Goal: Task Accomplishment & Management: Complete application form

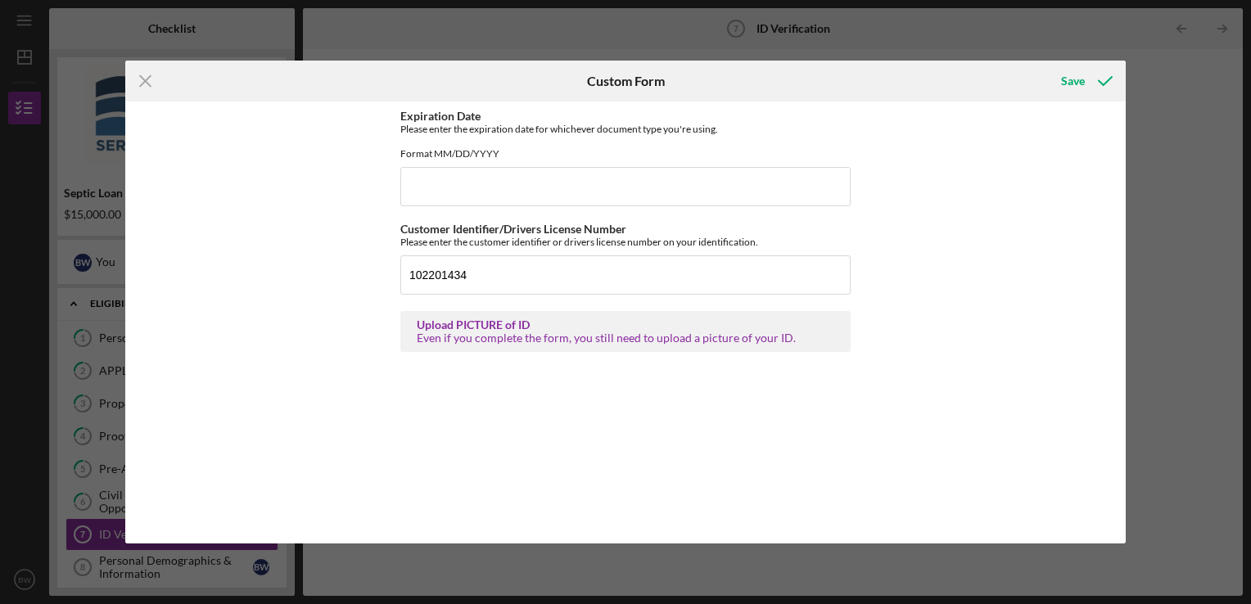
scroll to position [109, 0]
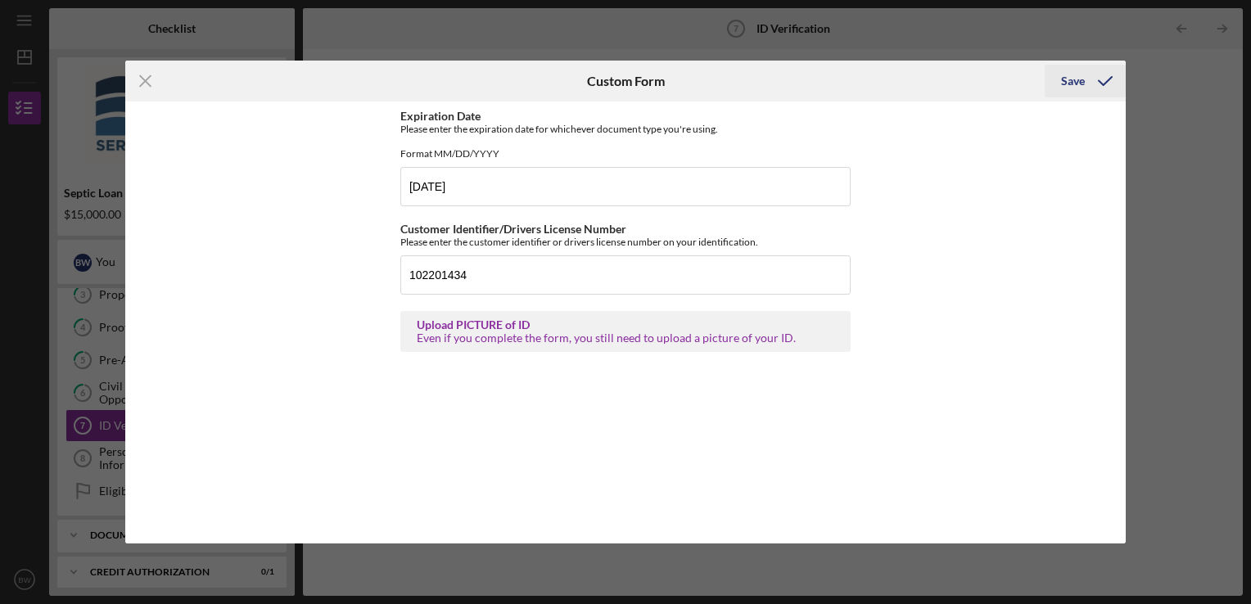
type input "[DATE]"
click at [1086, 81] on icon "submit" at bounding box center [1105, 81] width 41 height 41
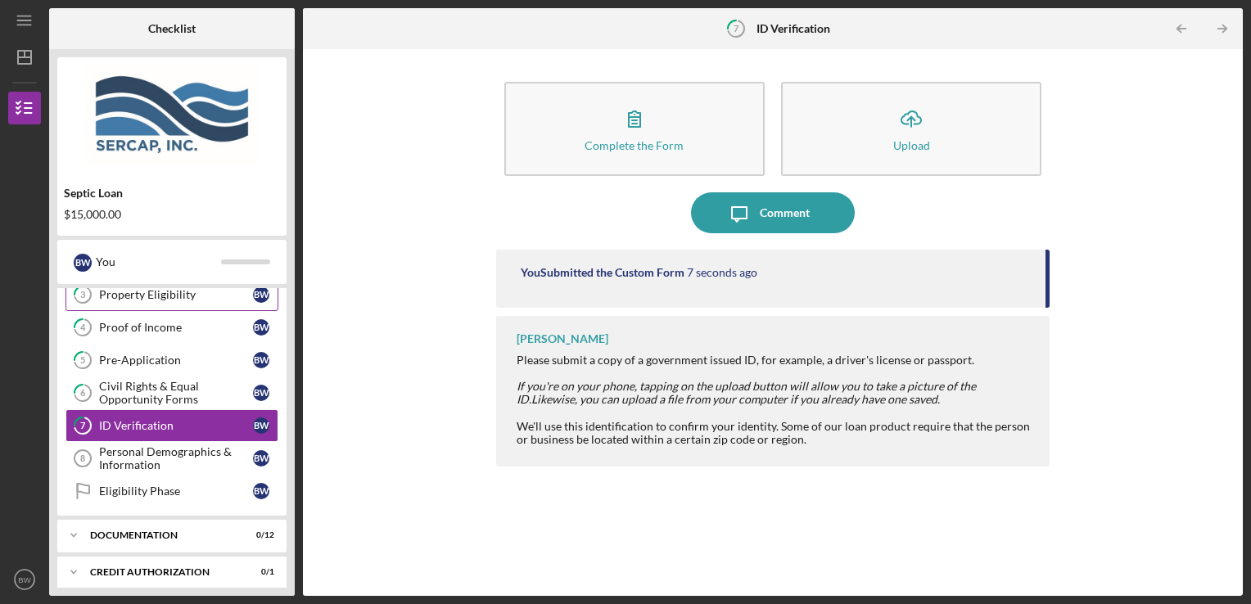
click at [181, 300] on div "Property Eligibility" at bounding box center [176, 294] width 154 height 13
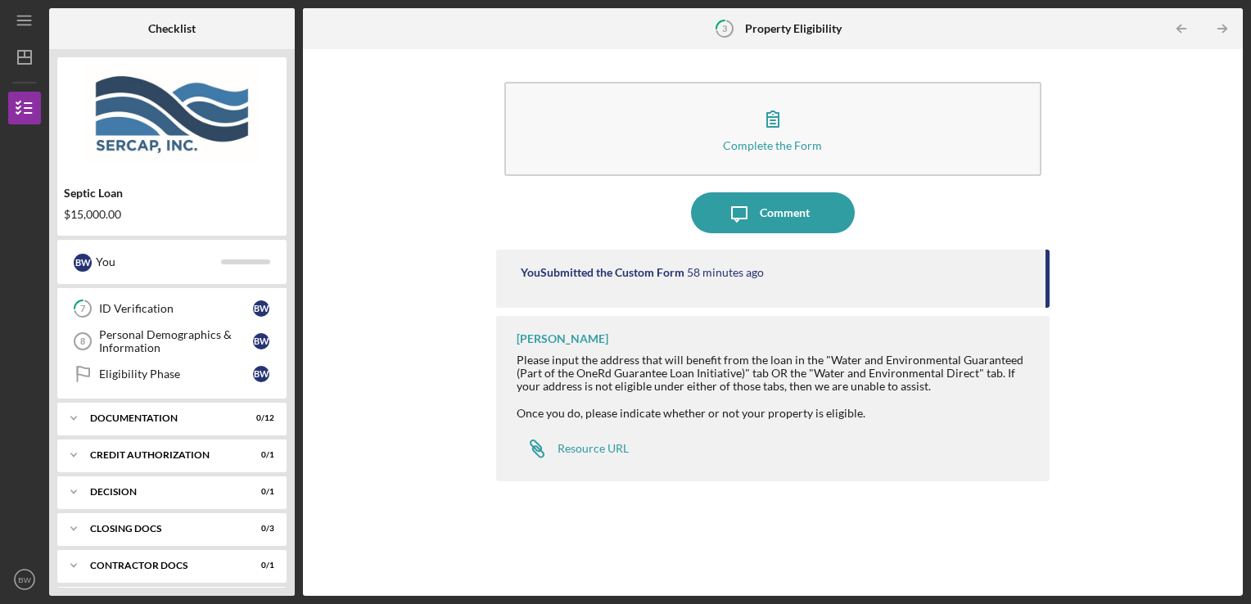
scroll to position [262, 0]
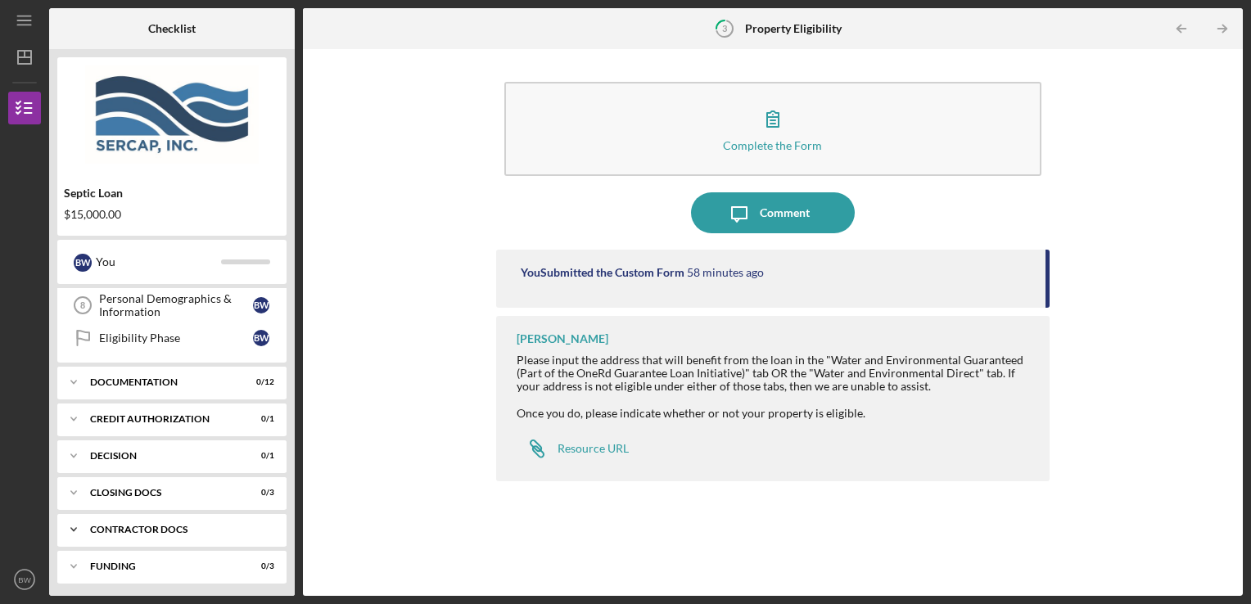
click at [85, 540] on icon "Icon/Expander" at bounding box center [73, 529] width 33 height 33
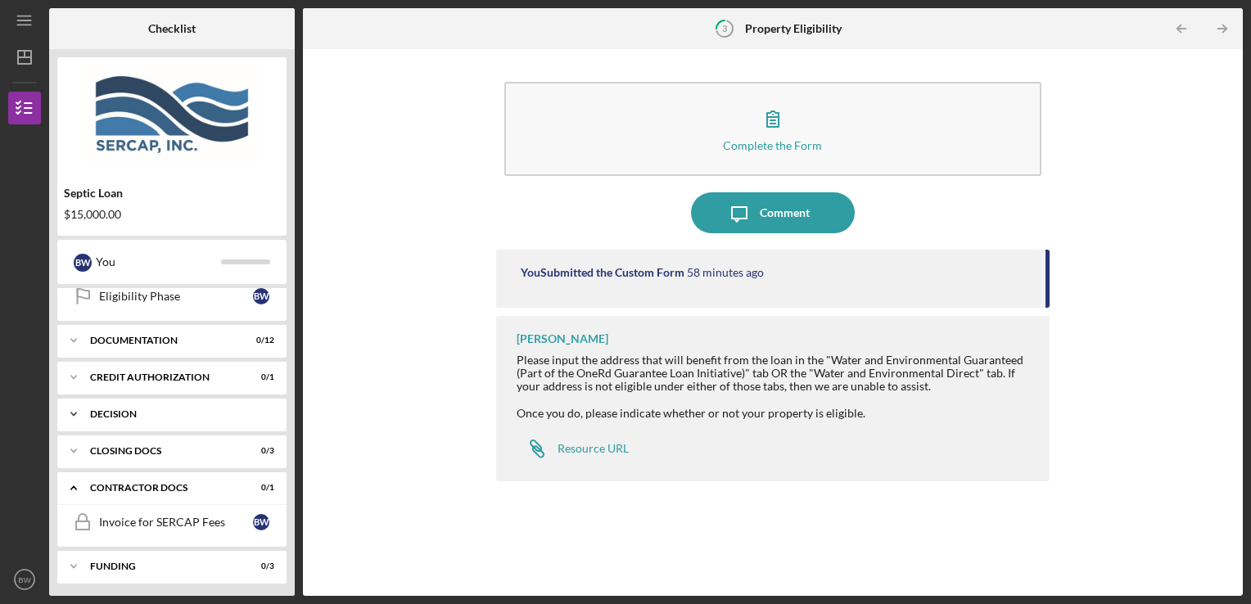
click at [85, 422] on icon "Icon/Expander" at bounding box center [73, 414] width 33 height 33
click at [90, 380] on div "Icon/Expander CREDIT AUTHORIZATION 0 / 1" at bounding box center [171, 377] width 229 height 33
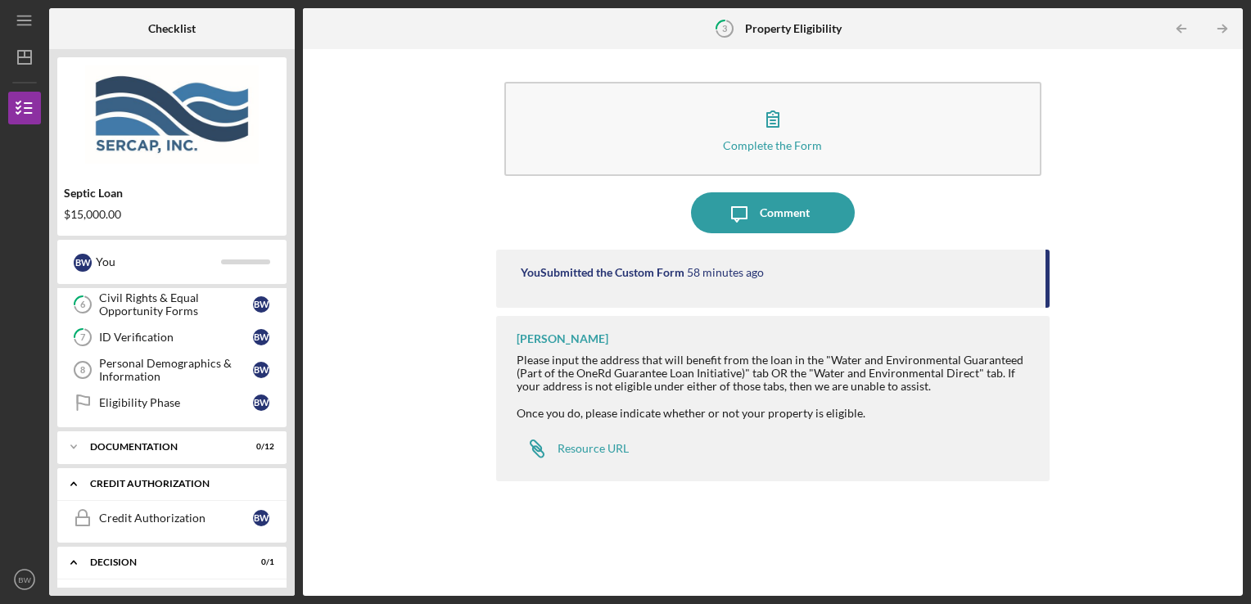
scroll to position [184, 0]
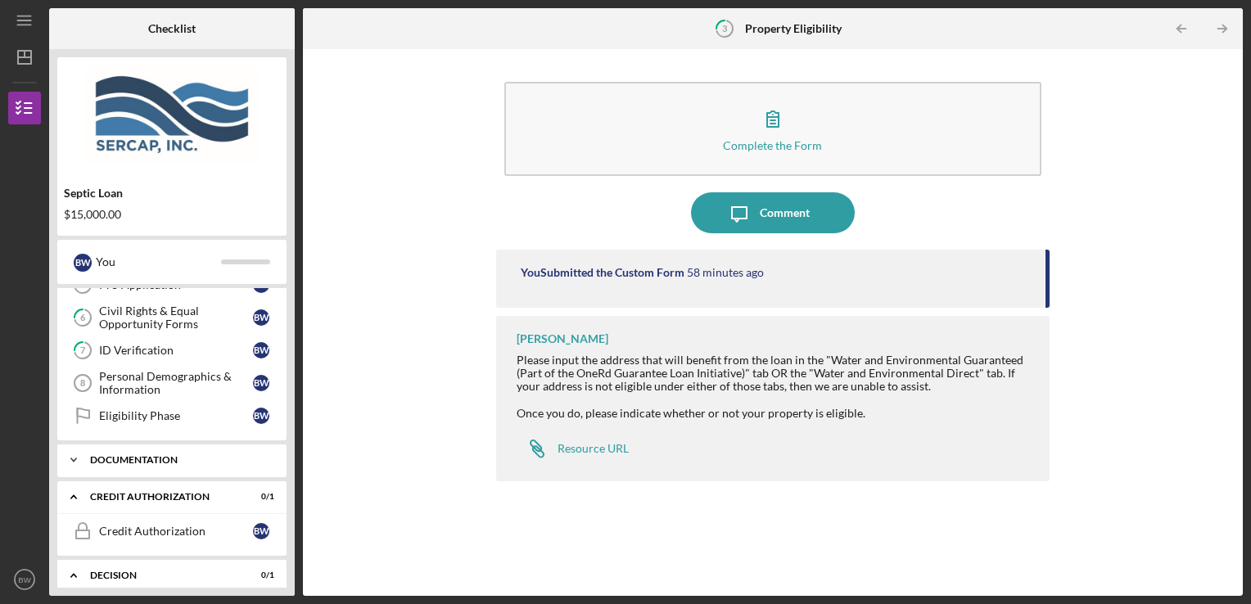
click at [86, 463] on icon "Icon/Expander" at bounding box center [73, 460] width 33 height 33
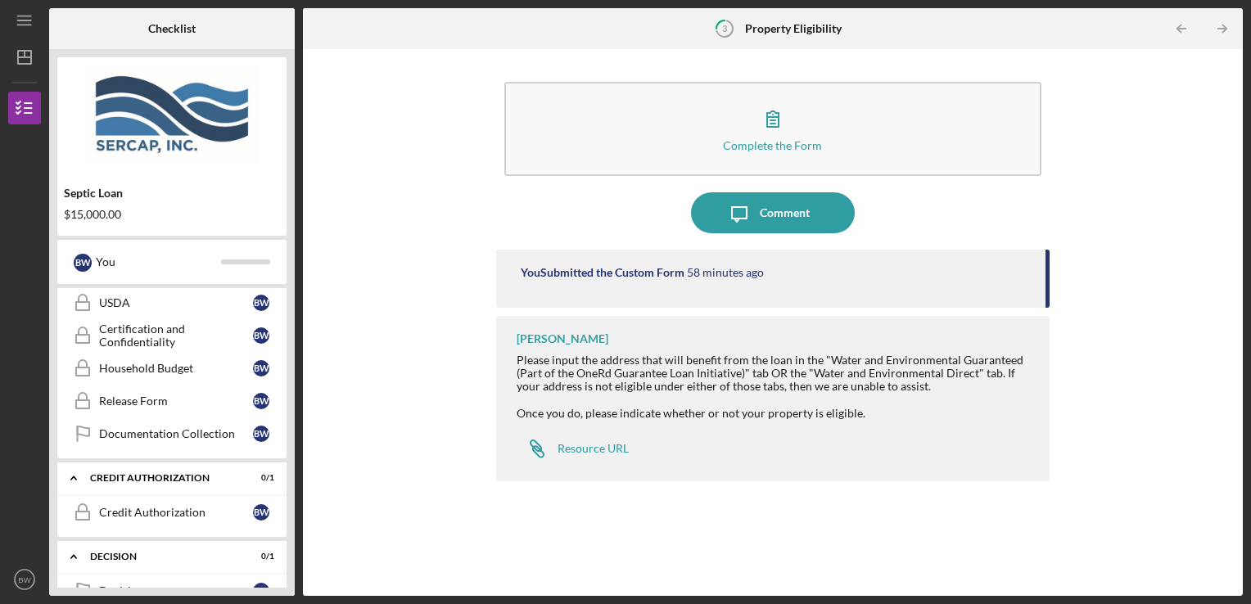
scroll to position [606, 0]
click at [24, 582] on text "BW" at bounding box center [24, 580] width 13 height 9
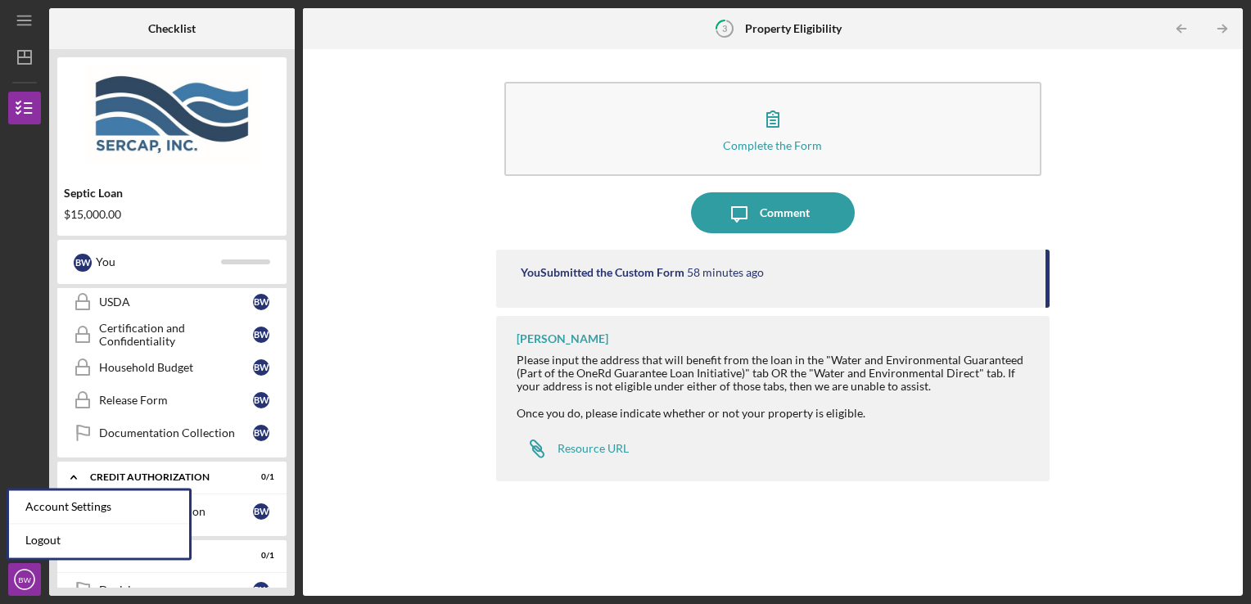
click at [26, 439] on div at bounding box center [24, 453] width 33 height 219
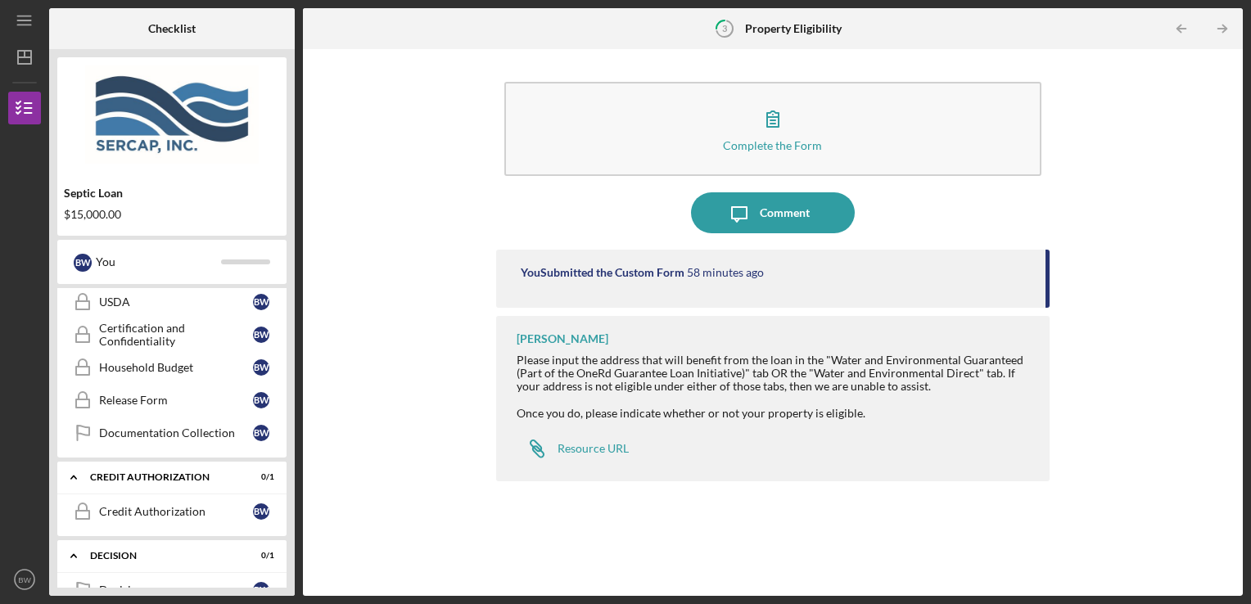
click at [26, 77] on nav "Icon/Menu Icon/Dashboard Dashboard Septic Loan Checklist Icon/Table Pagination …" at bounding box center [28, 298] width 41 height 596
click at [13, 62] on icon "Icon/Dashboard" at bounding box center [24, 57] width 41 height 41
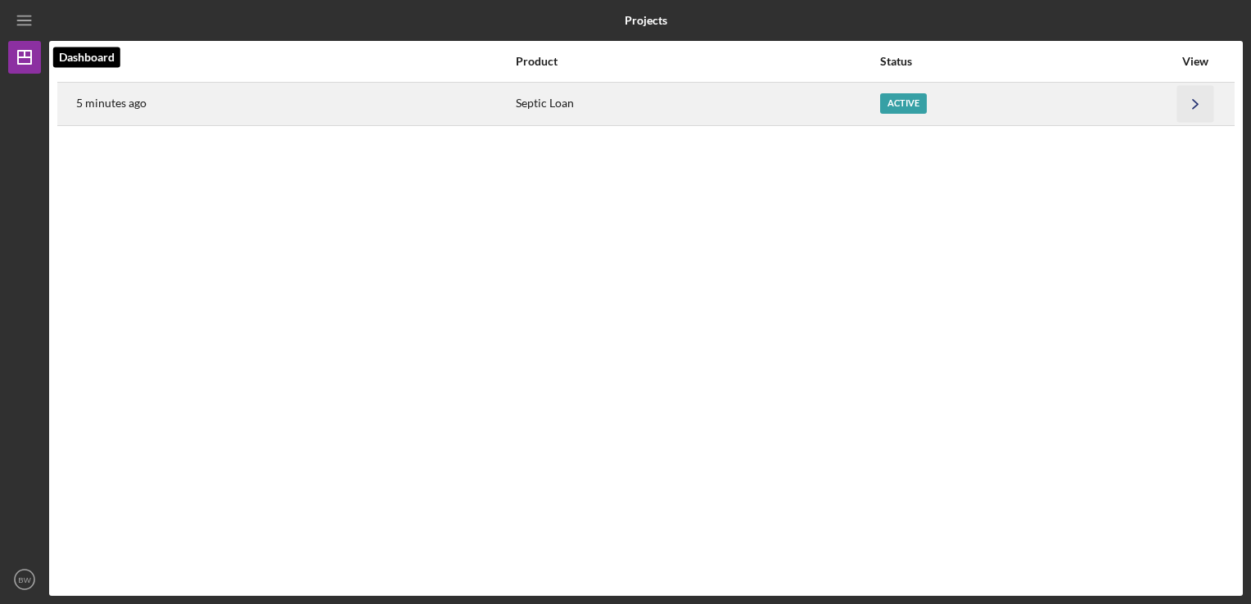
click at [1196, 108] on icon "Icon/Navigate" at bounding box center [1195, 103] width 37 height 37
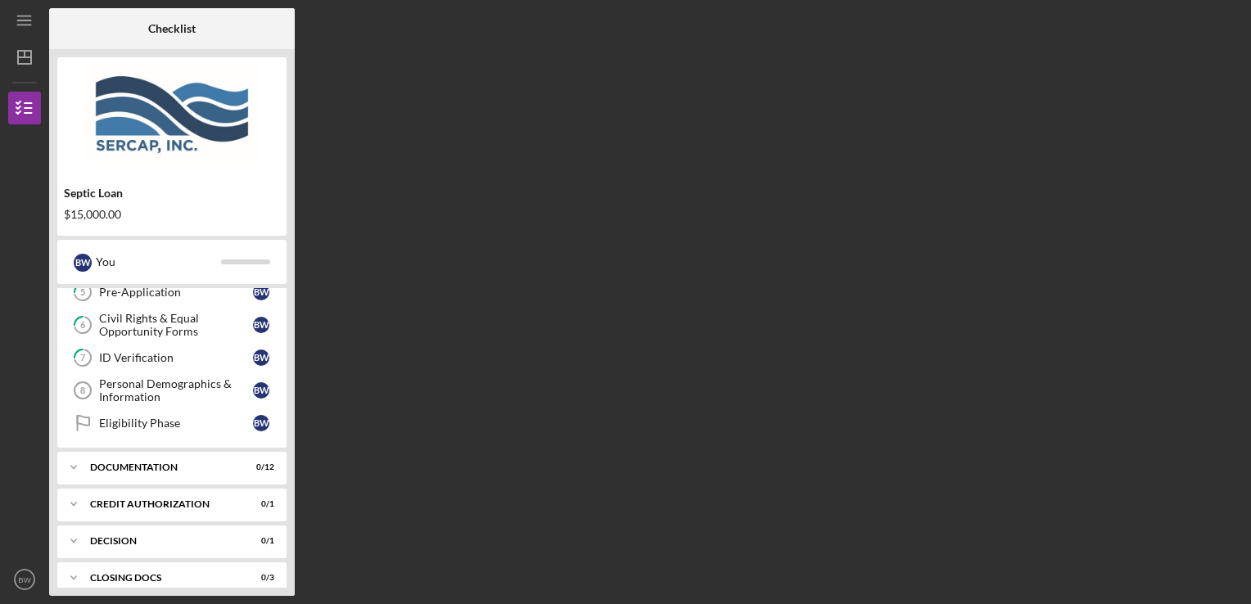
scroll to position [262, 0]
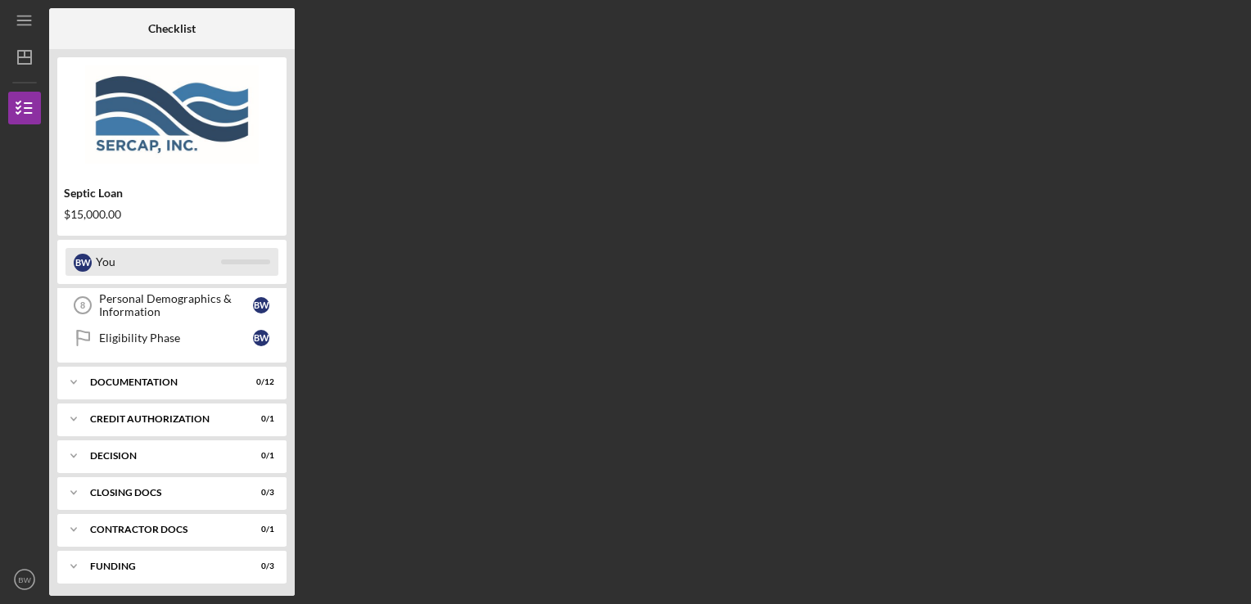
click at [206, 271] on div "You" at bounding box center [158, 262] width 125 height 28
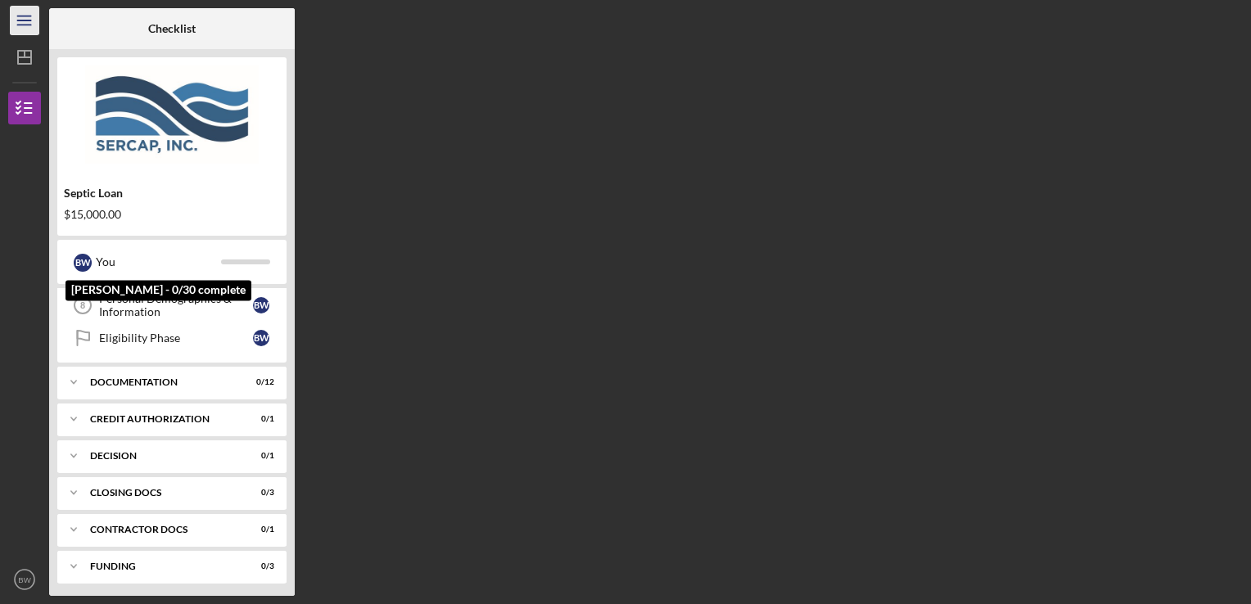
click at [20, 20] on line "button" at bounding box center [23, 20] width 13 height 0
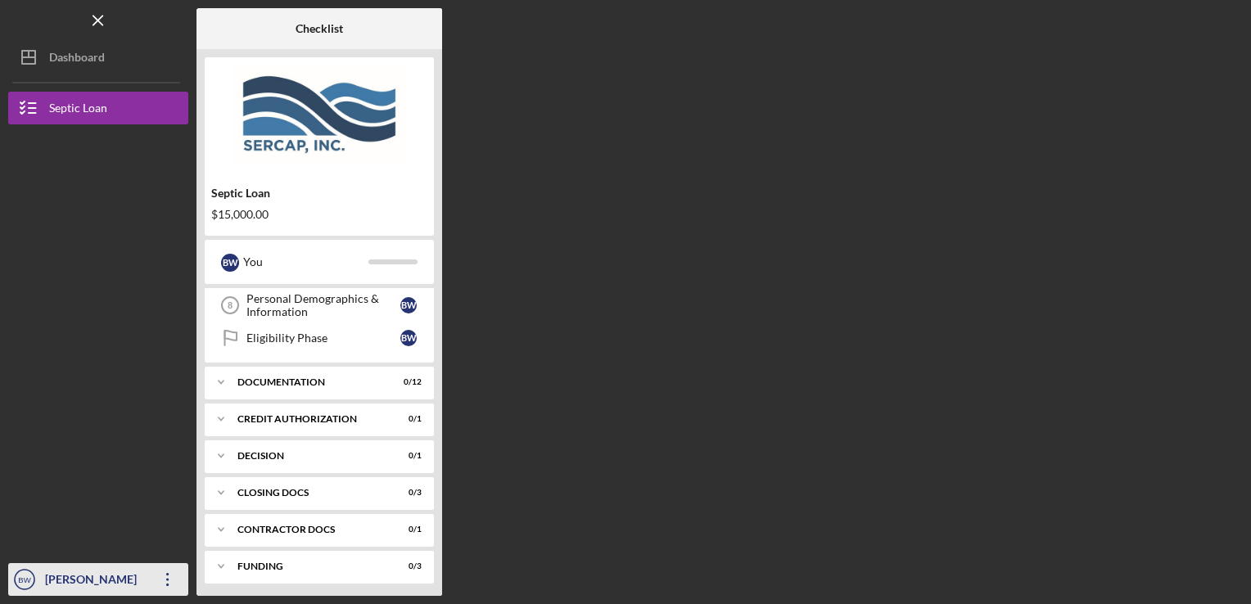
click at [160, 585] on icon "Icon/Overflow" at bounding box center [167, 579] width 41 height 41
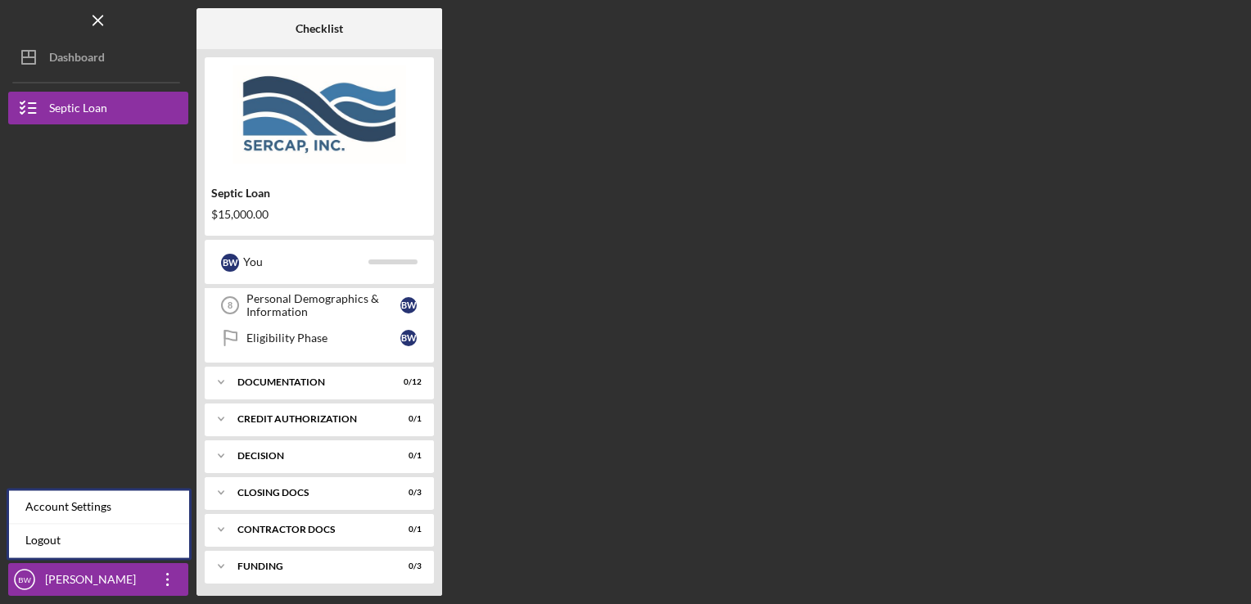
click at [49, 421] on div at bounding box center [98, 453] width 180 height 219
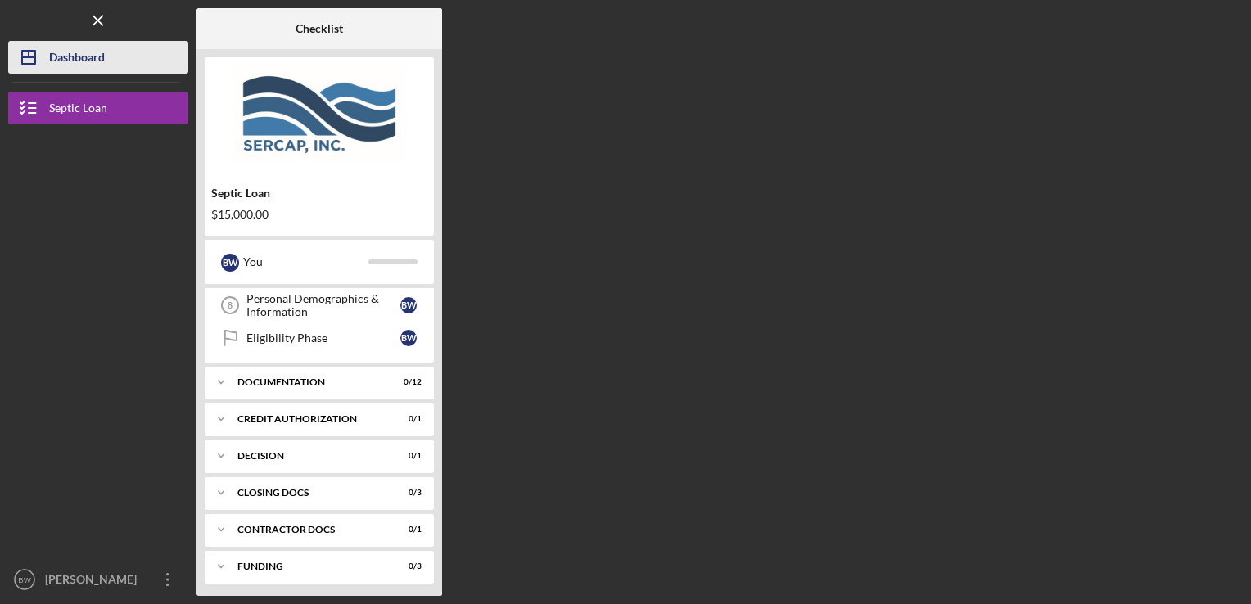
click at [69, 62] on div "Dashboard" at bounding box center [77, 59] width 56 height 37
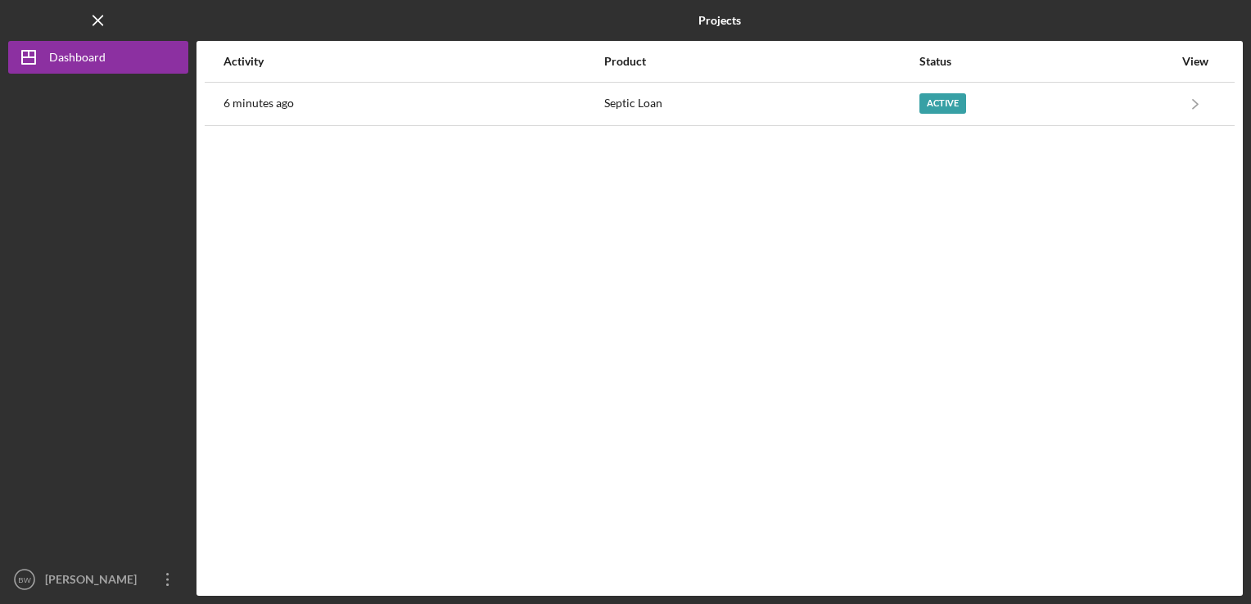
click at [842, 328] on div "Activity Product Status View 6 minutes ago Septic Loan Active Icon/Navigate Sep…" at bounding box center [720, 318] width 1046 height 555
click at [97, 26] on icon "Icon/Menu Close" at bounding box center [98, 20] width 37 height 37
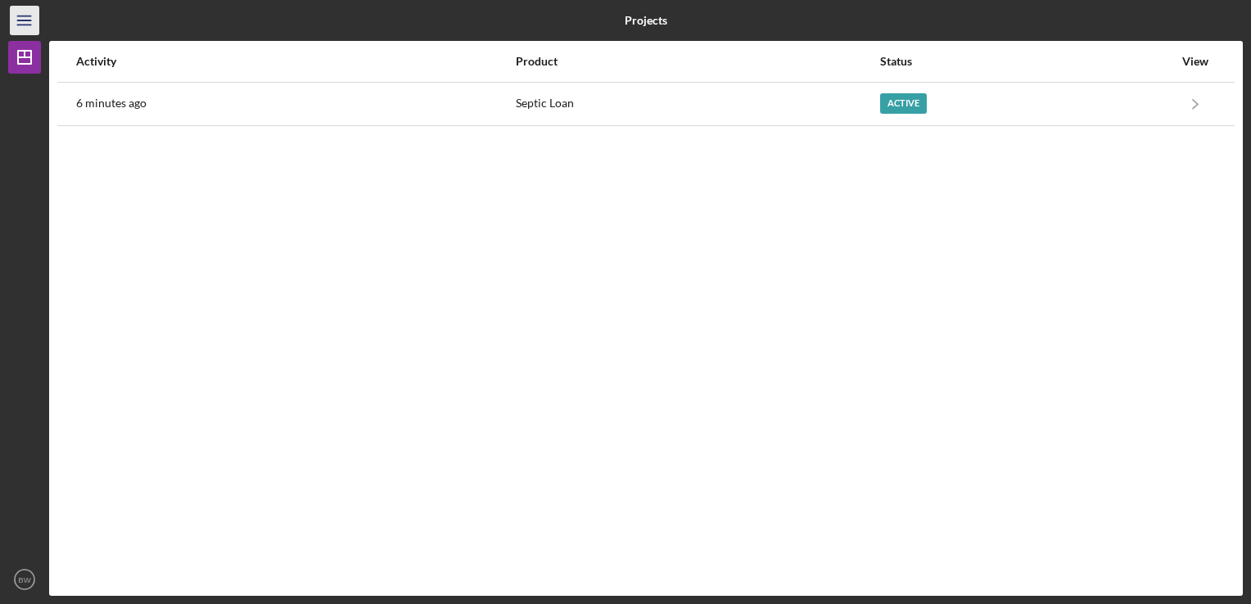
click at [30, 25] on line "button" at bounding box center [23, 25] width 13 height 0
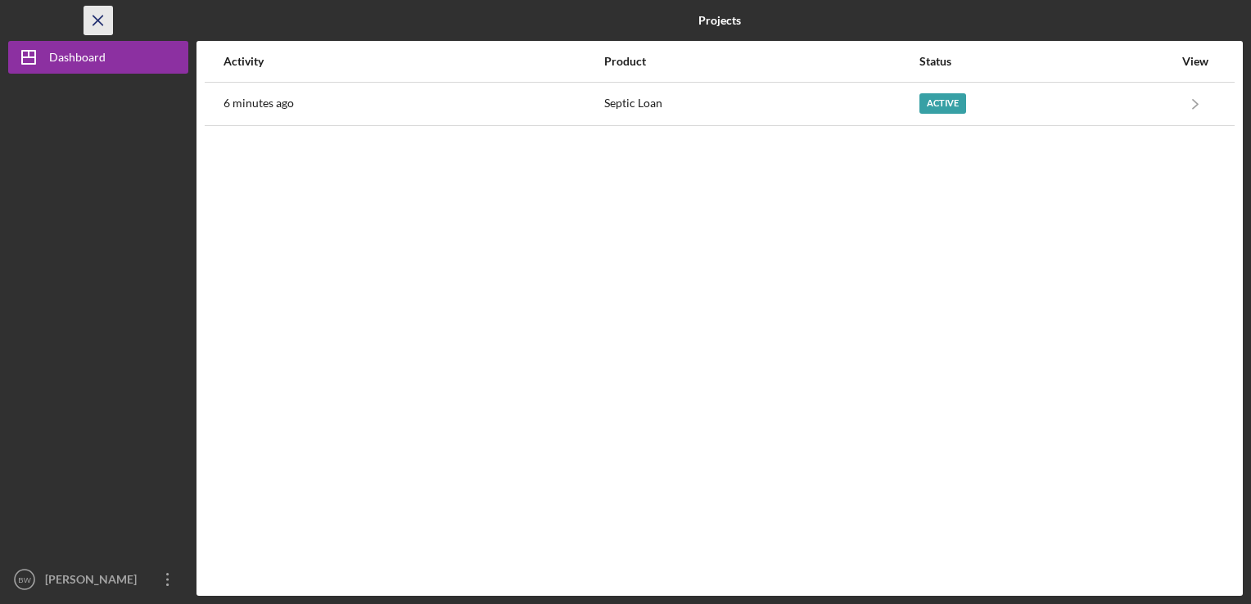
click at [95, 23] on line "button" at bounding box center [97, 20] width 9 height 9
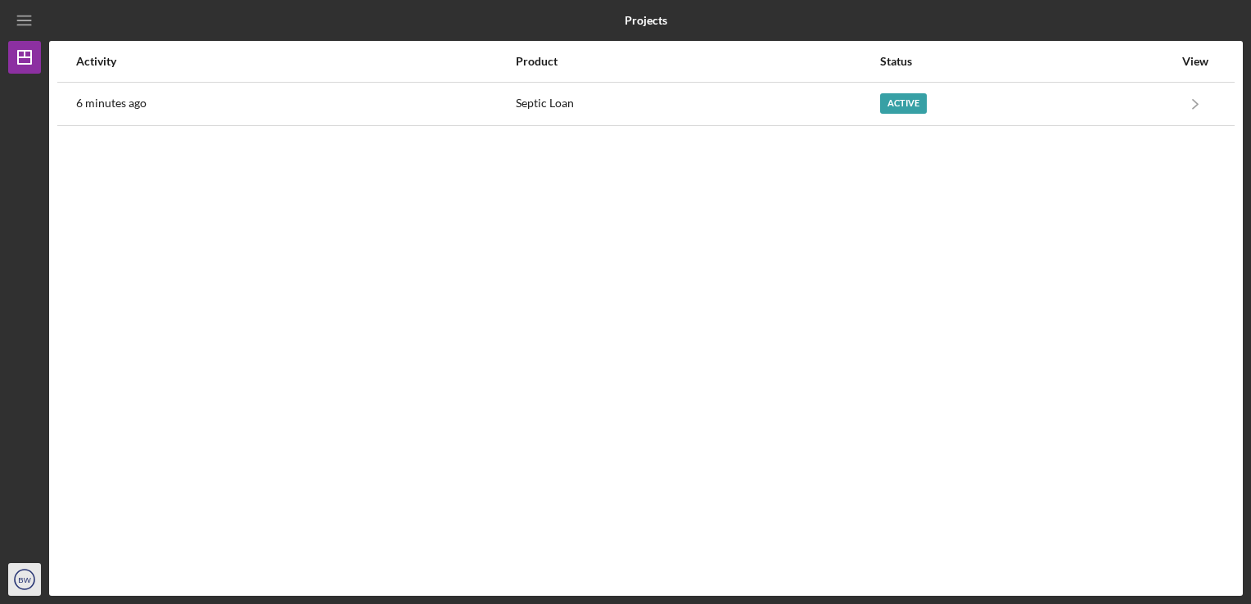
click at [21, 582] on text "BW" at bounding box center [24, 580] width 13 height 9
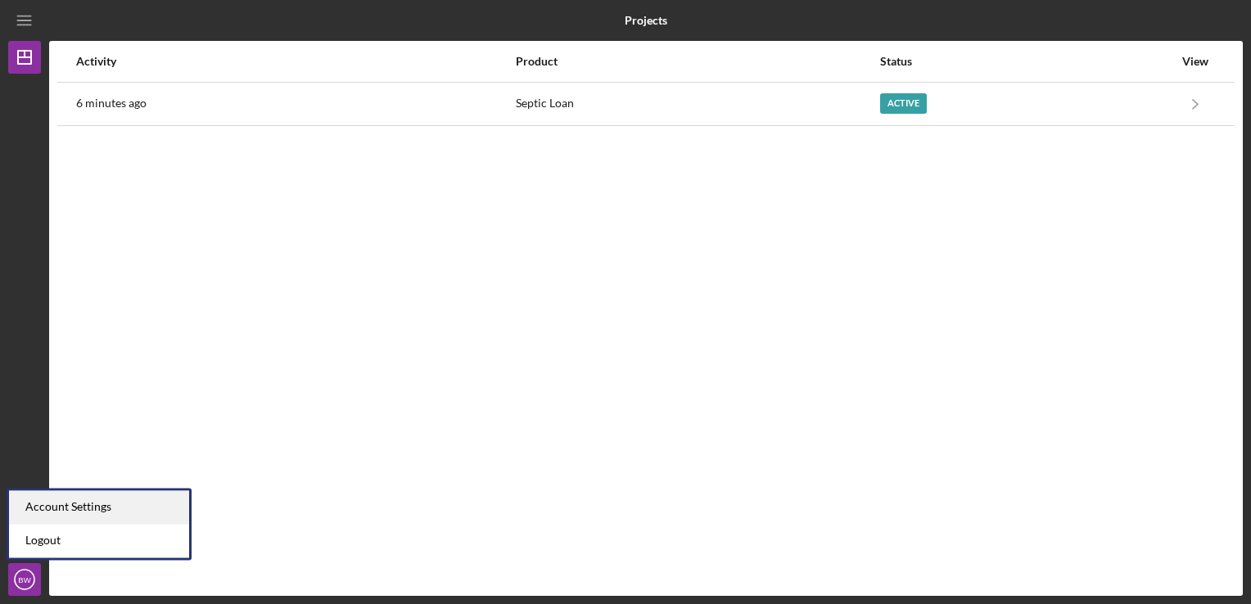
click at [39, 514] on div "Account Settings" at bounding box center [99, 507] width 180 height 34
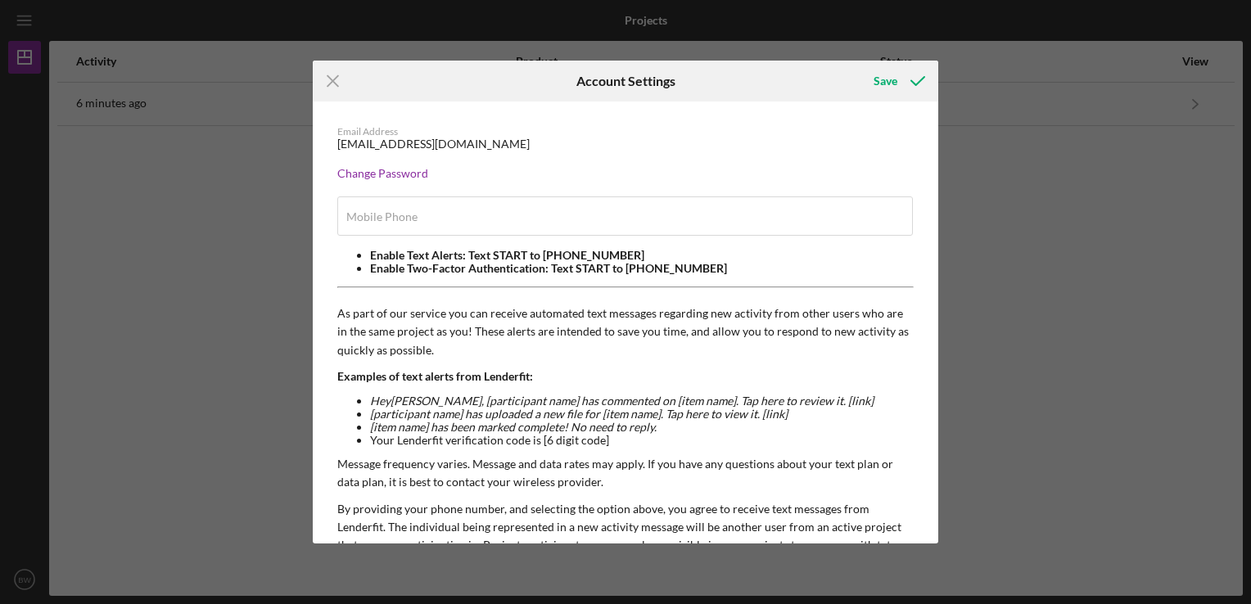
type input "[PHONE_NUMBER]"
click at [326, 87] on icon "Icon/Menu Close" at bounding box center [333, 81] width 41 height 41
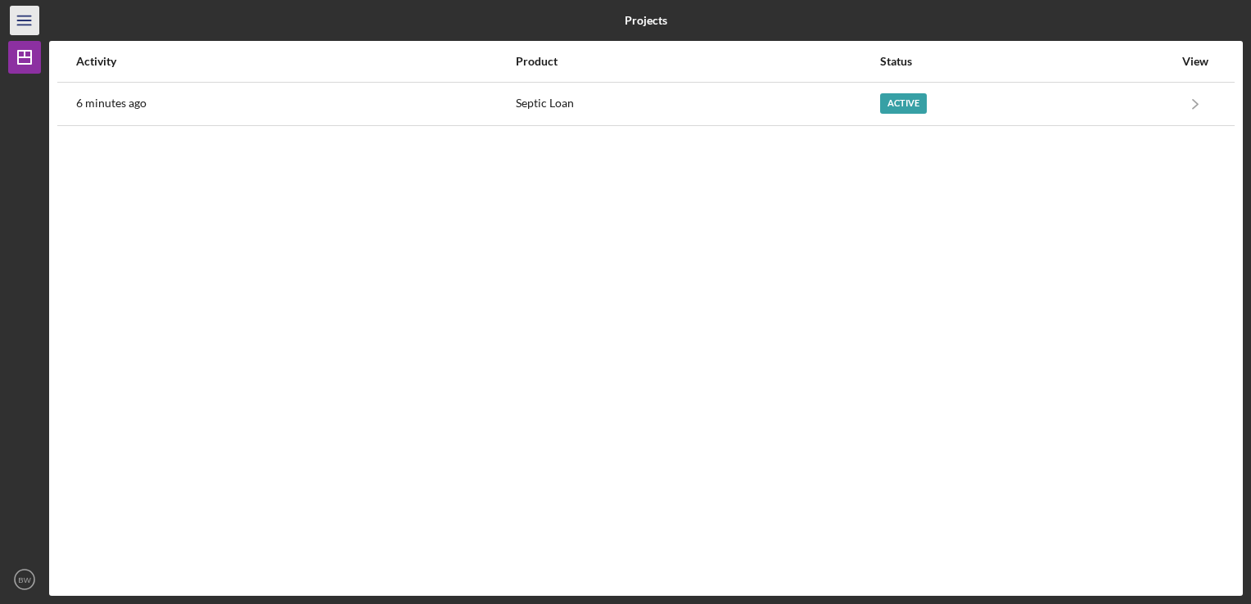
click at [30, 26] on icon "Icon/Menu" at bounding box center [25, 20] width 37 height 37
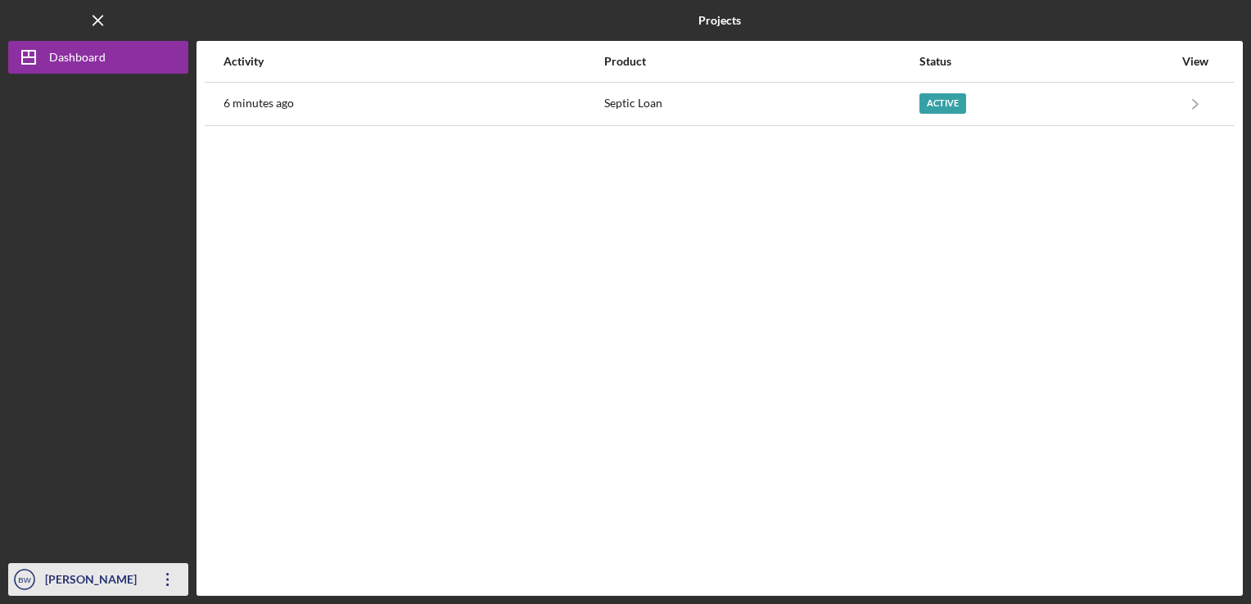
click at [22, 574] on icon "BW" at bounding box center [24, 579] width 33 height 41
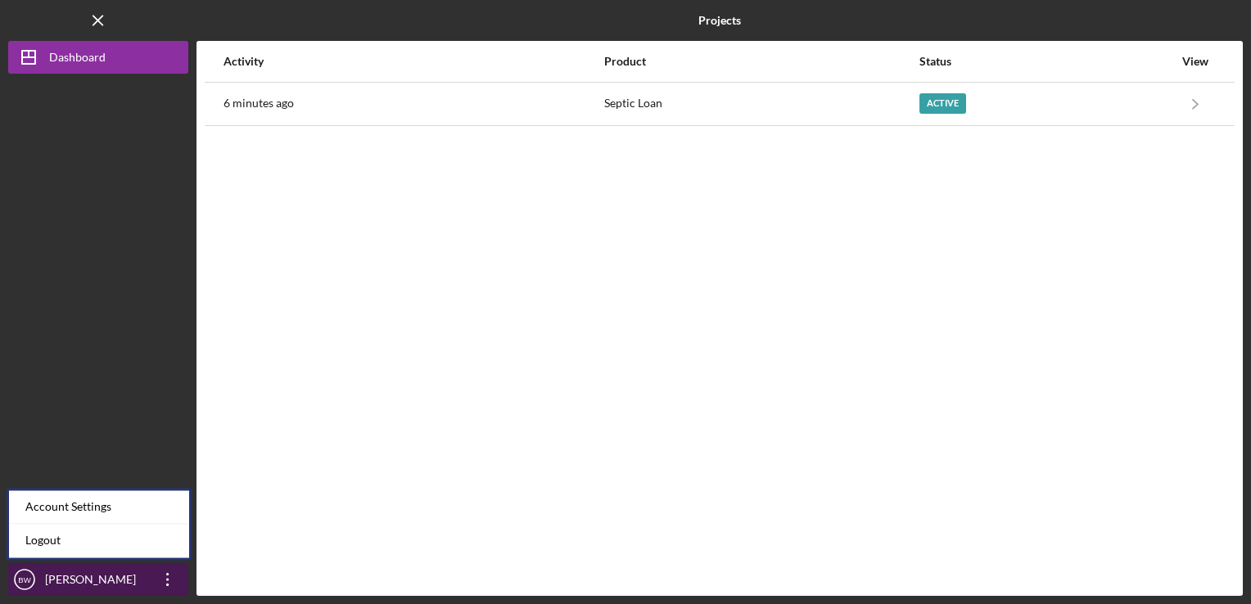
click at [154, 590] on icon "Icon/Overflow" at bounding box center [167, 579] width 41 height 41
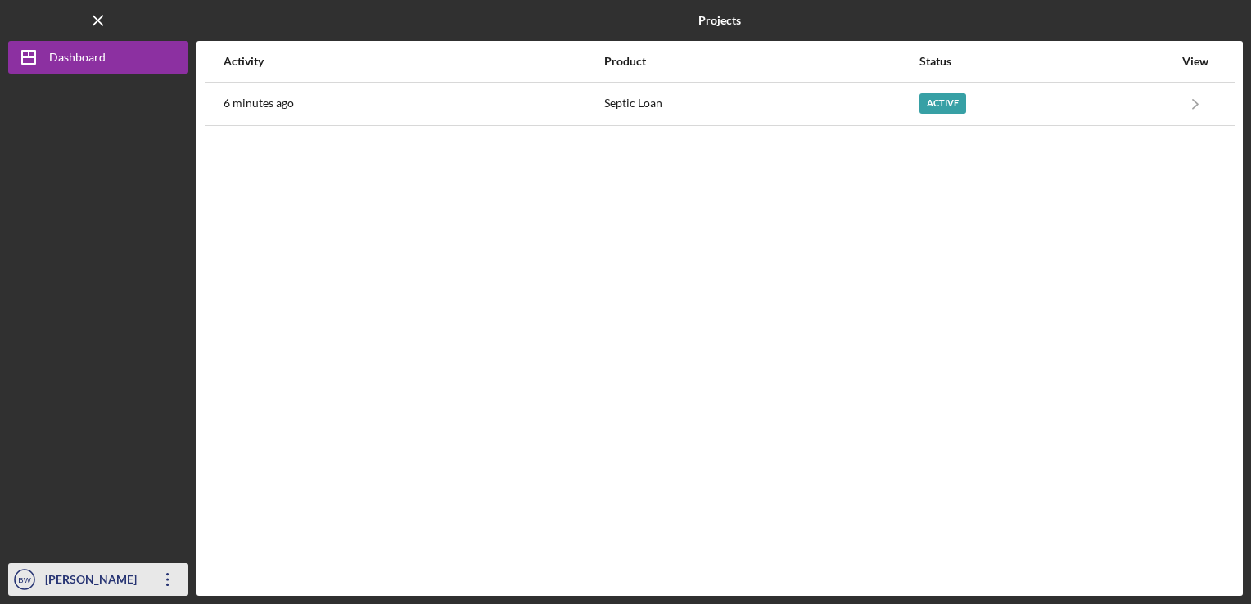
click at [174, 592] on icon "Icon/Overflow" at bounding box center [167, 579] width 41 height 41
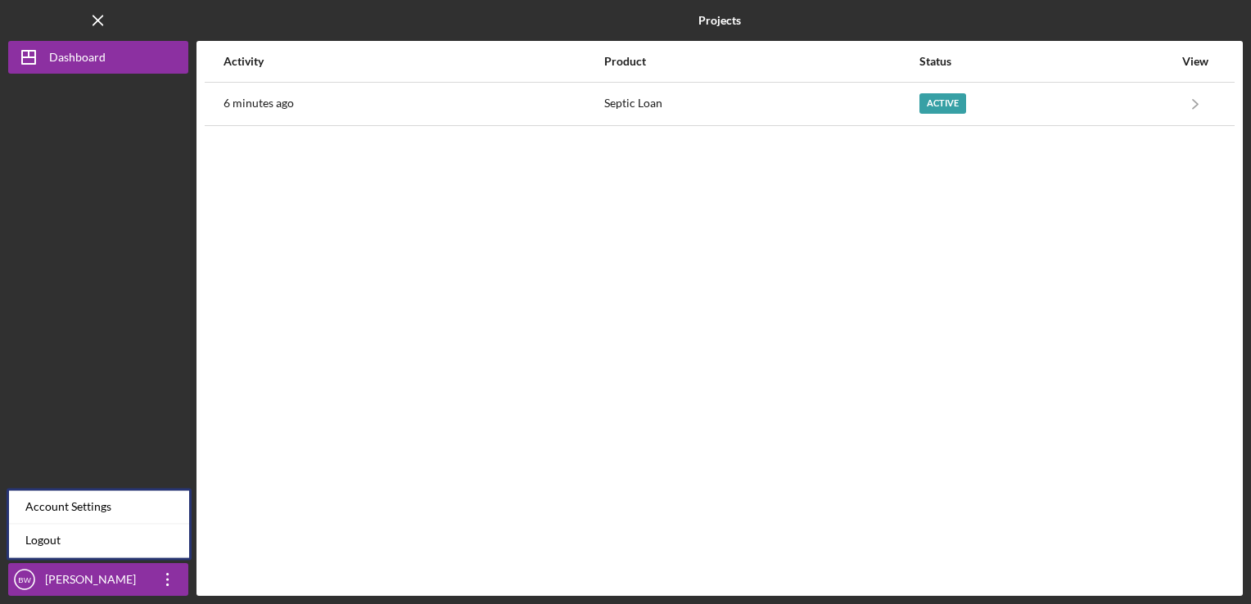
click at [195, 358] on nav "Logo-Reversed Created with Sketch. Icon/Menu Close Icon/Dashboard Dashboard BW …" at bounding box center [102, 298] width 188 height 596
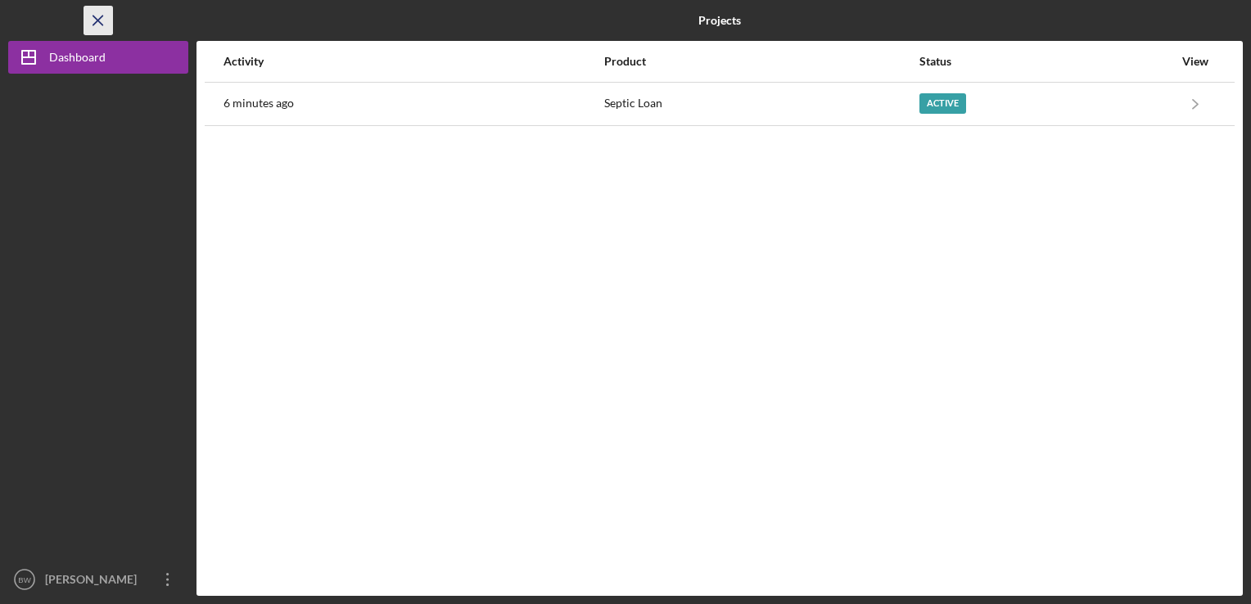
click at [102, 27] on icon "Icon/Menu Close" at bounding box center [98, 20] width 37 height 37
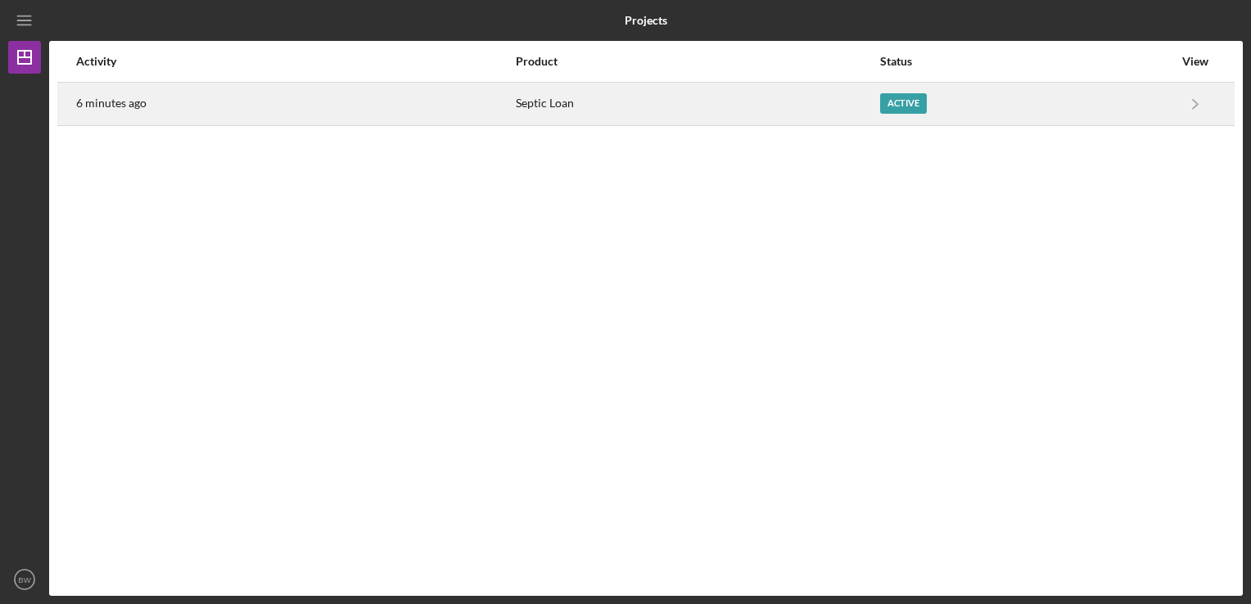
click at [484, 121] on div "6 minutes ago" at bounding box center [295, 104] width 438 height 41
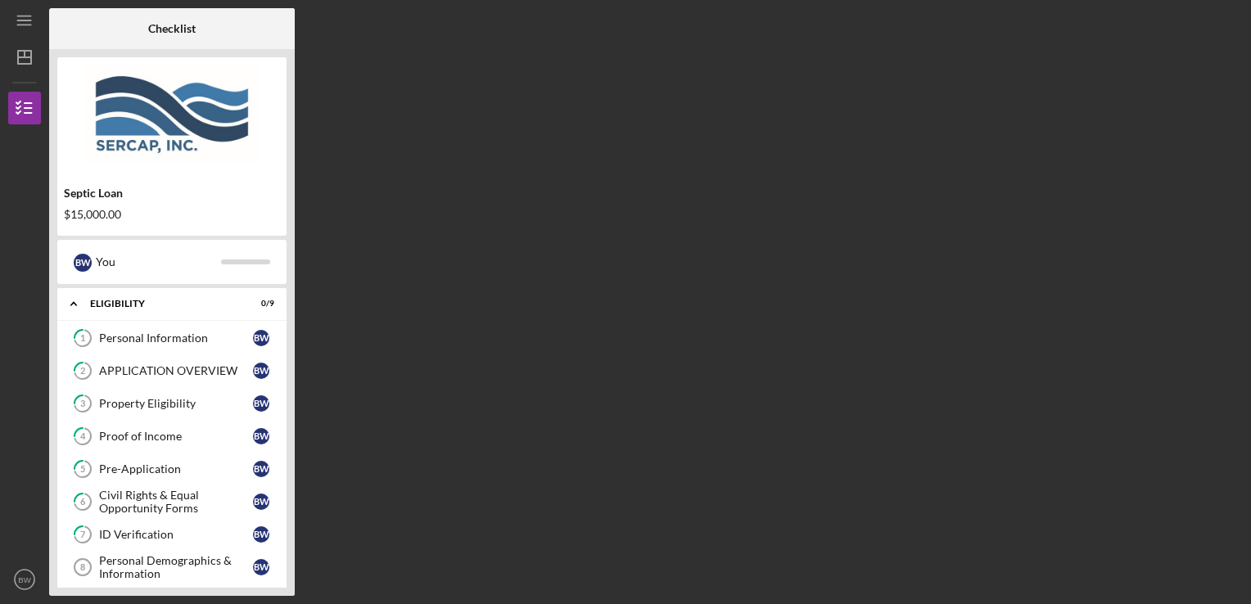
click at [121, 150] on img at bounding box center [171, 115] width 229 height 98
click at [125, 138] on img at bounding box center [171, 115] width 229 height 98
click at [131, 119] on img at bounding box center [171, 115] width 229 height 98
click at [136, 123] on img at bounding box center [171, 115] width 229 height 98
click at [135, 124] on img at bounding box center [171, 115] width 229 height 98
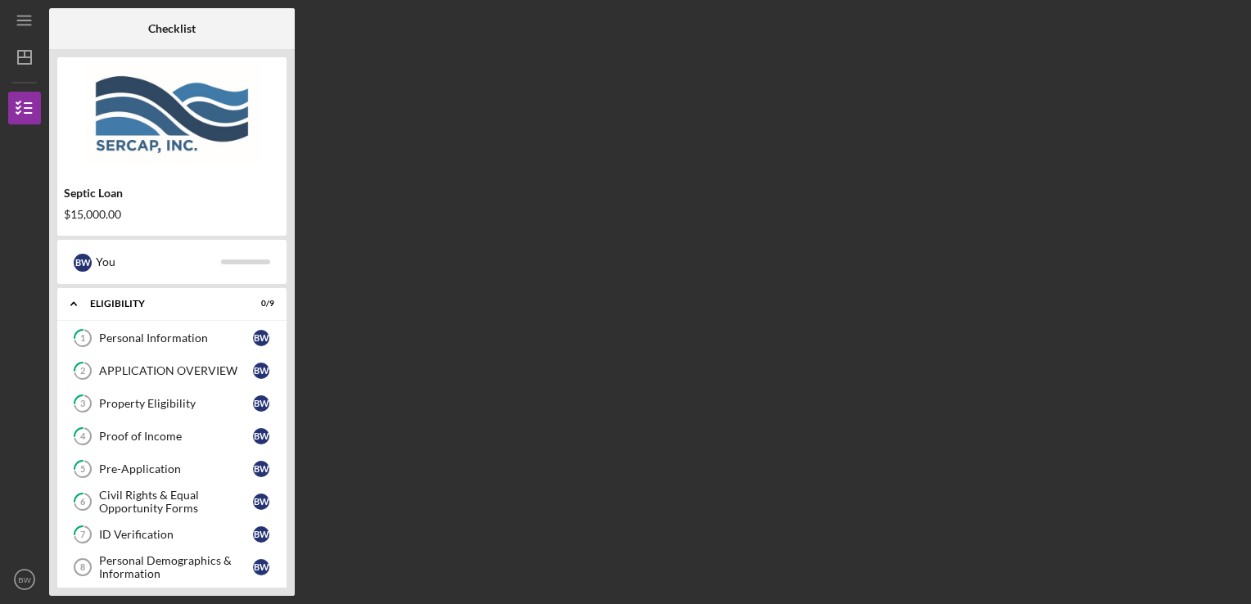
click at [128, 120] on img at bounding box center [171, 115] width 229 height 98
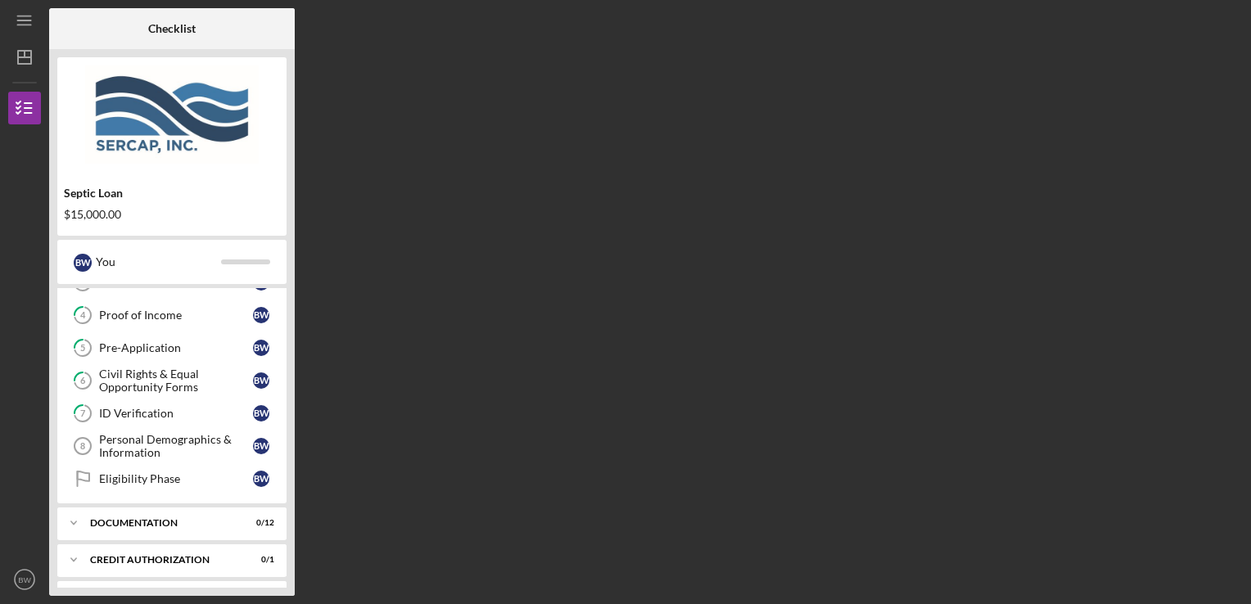
scroll to position [113, 0]
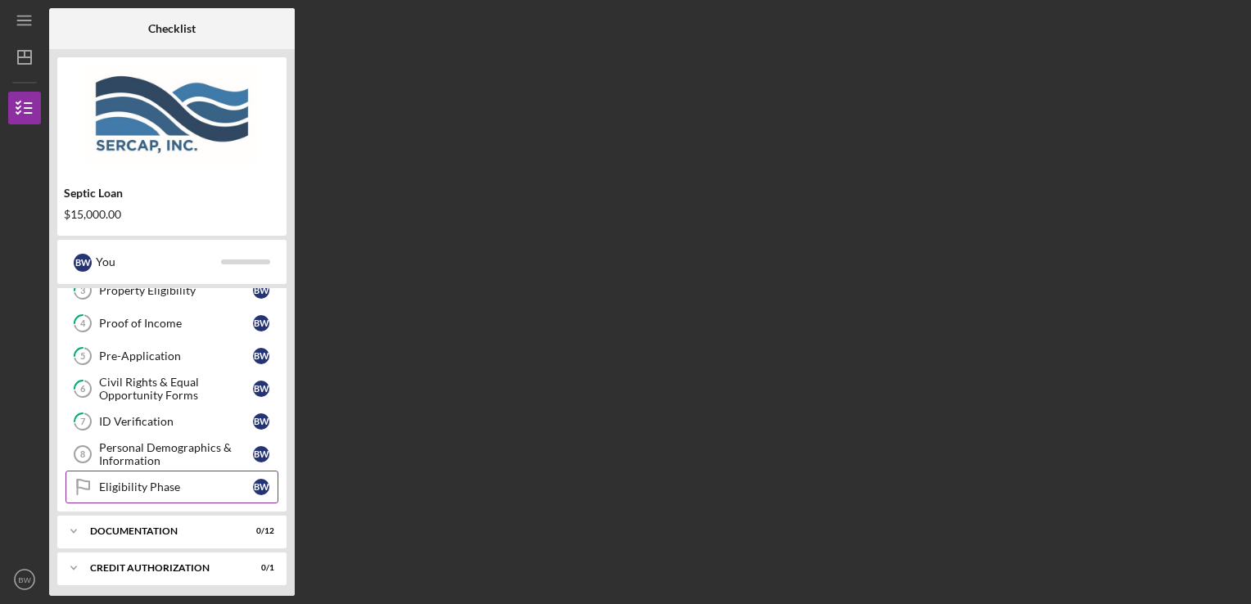
click at [118, 495] on link "Eligibility Phase Eligibility Phase B W" at bounding box center [172, 487] width 213 height 33
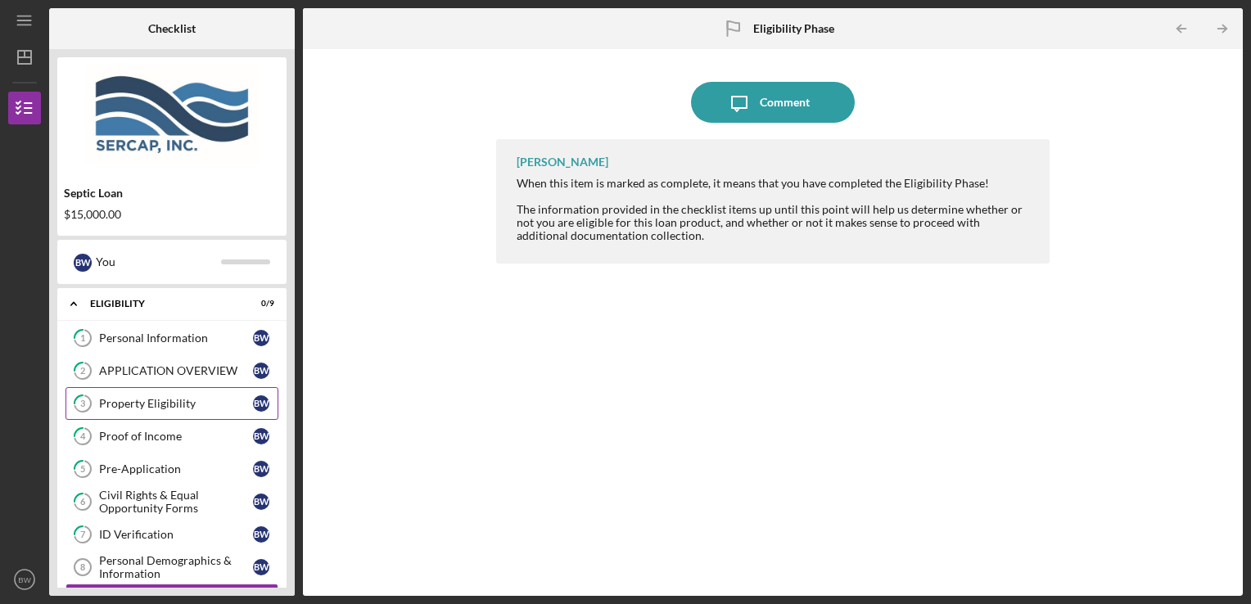
click at [106, 409] on div "Property Eligibility" at bounding box center [176, 403] width 154 height 13
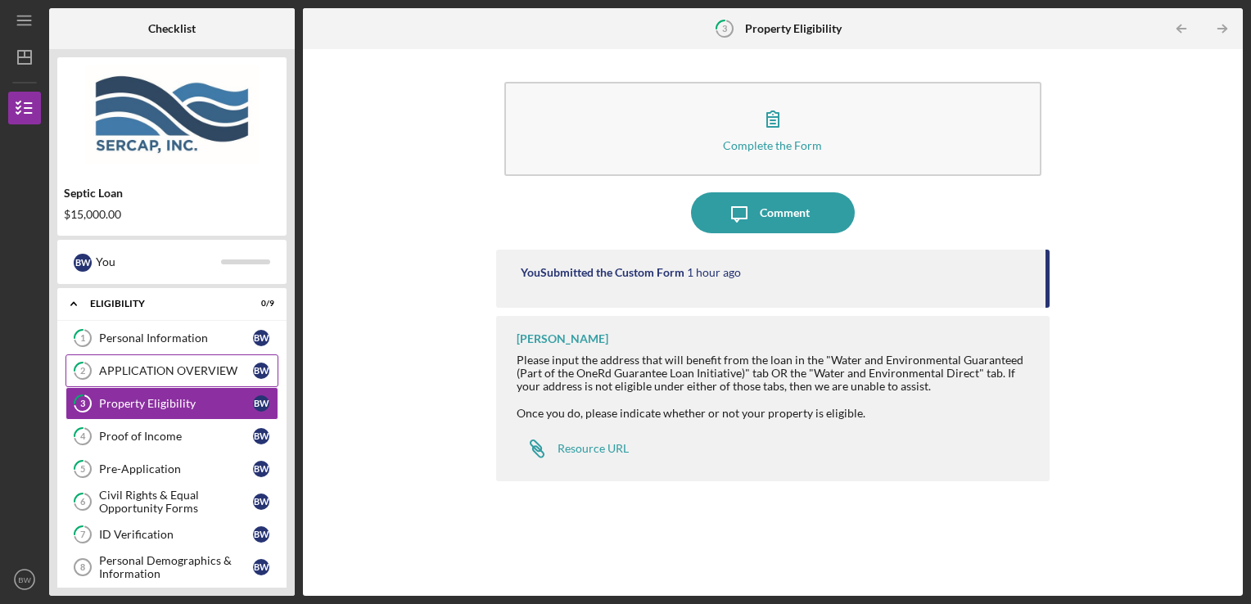
click at [105, 378] on link "2 APPLICATION OVERVIEW B W" at bounding box center [172, 371] width 213 height 33
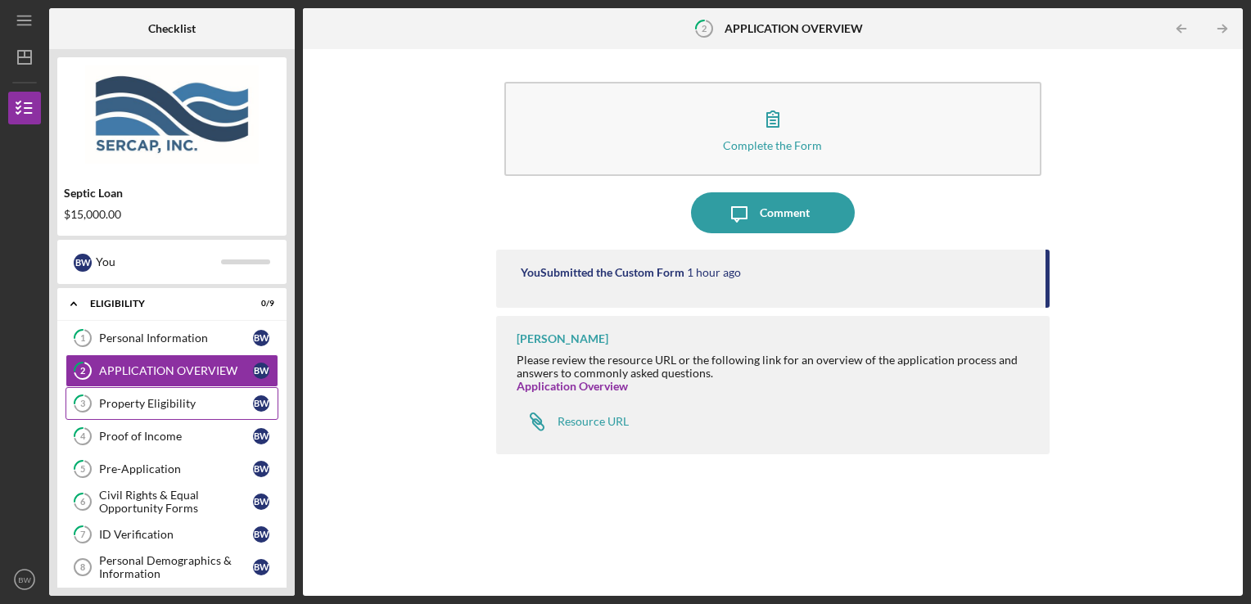
click at [115, 413] on link "3 Property Eligibility B W" at bounding box center [172, 403] width 213 height 33
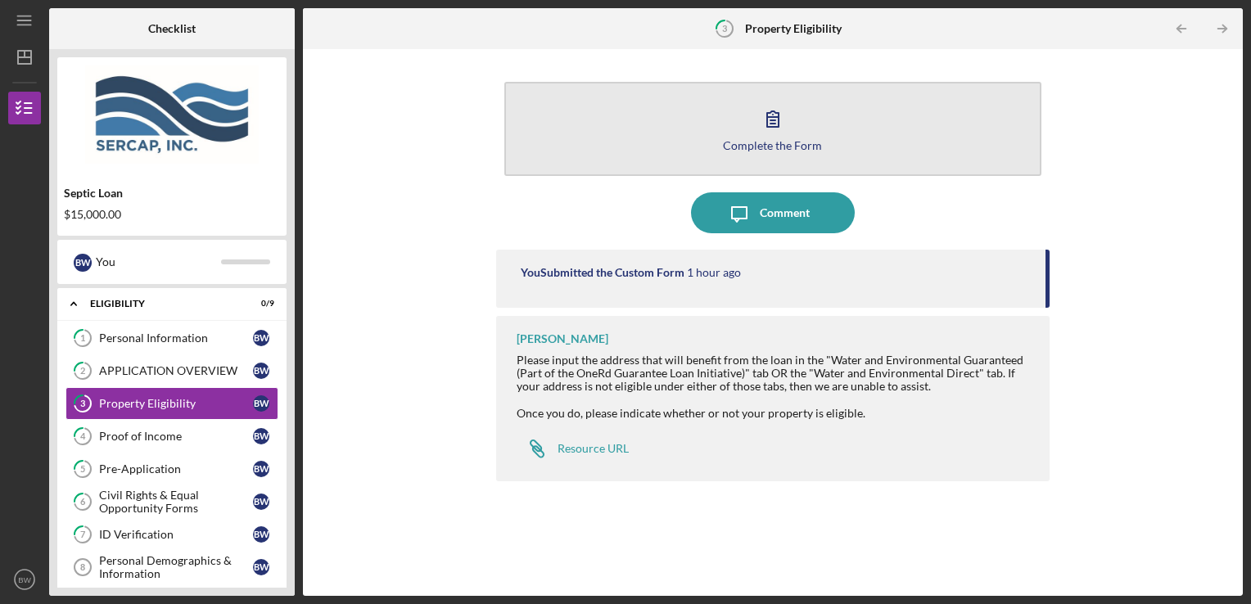
click at [874, 106] on button "Complete the Form Form" at bounding box center [773, 129] width 538 height 94
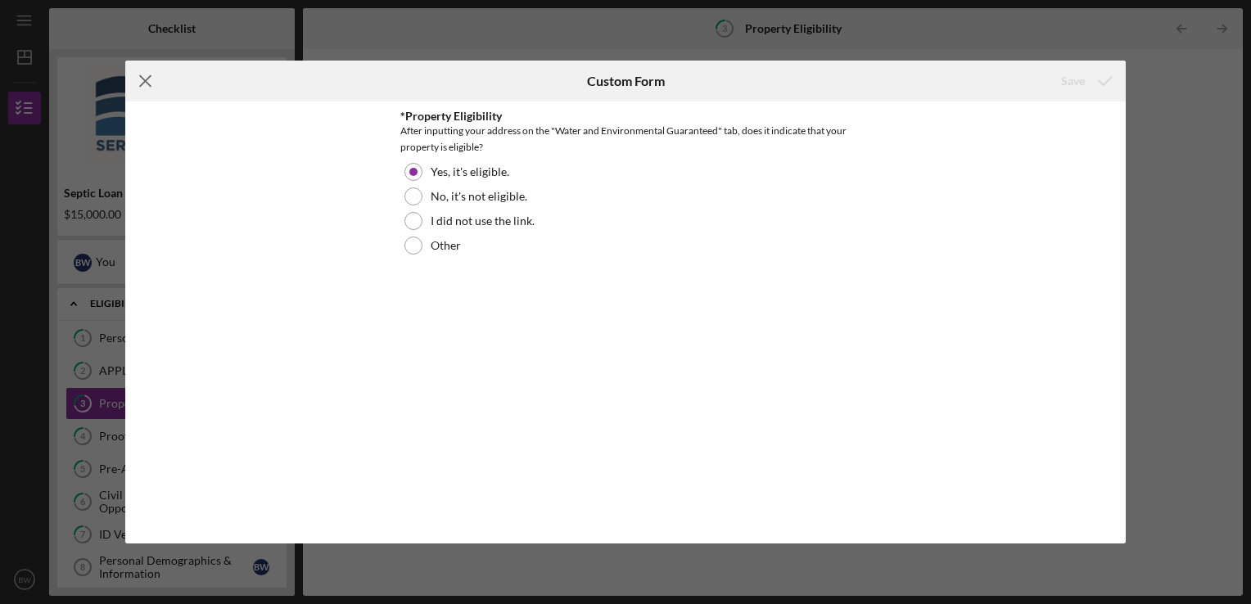
click at [144, 88] on icon "Icon/Menu Close" at bounding box center [145, 81] width 41 height 41
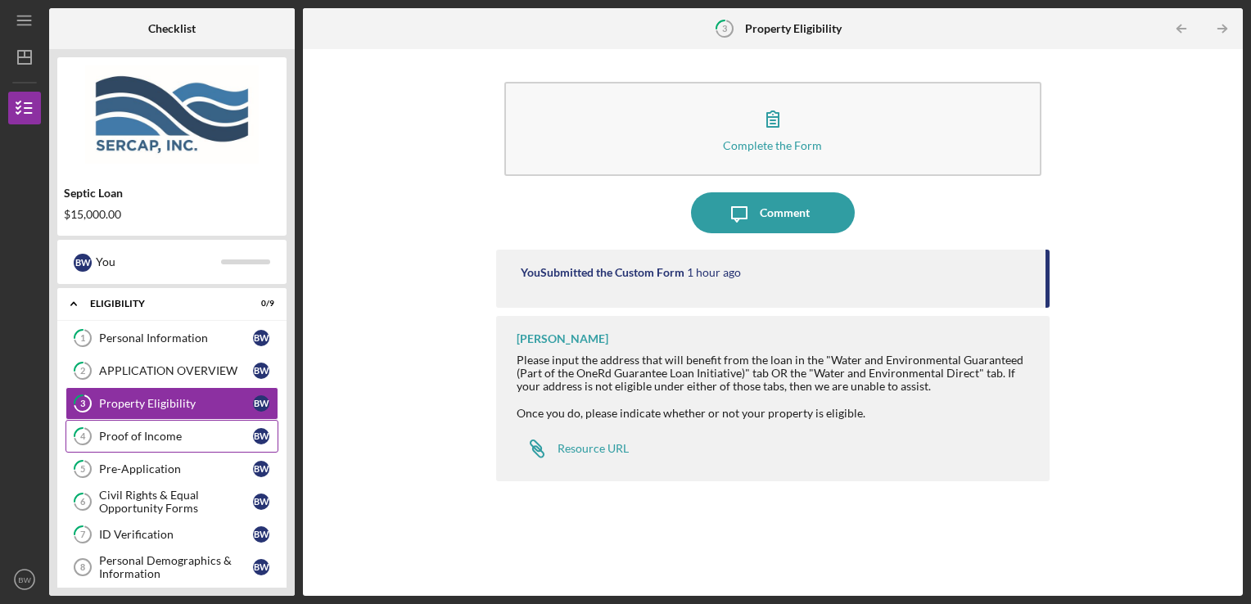
click at [108, 445] on link "4 Proof of Income B W" at bounding box center [172, 436] width 213 height 33
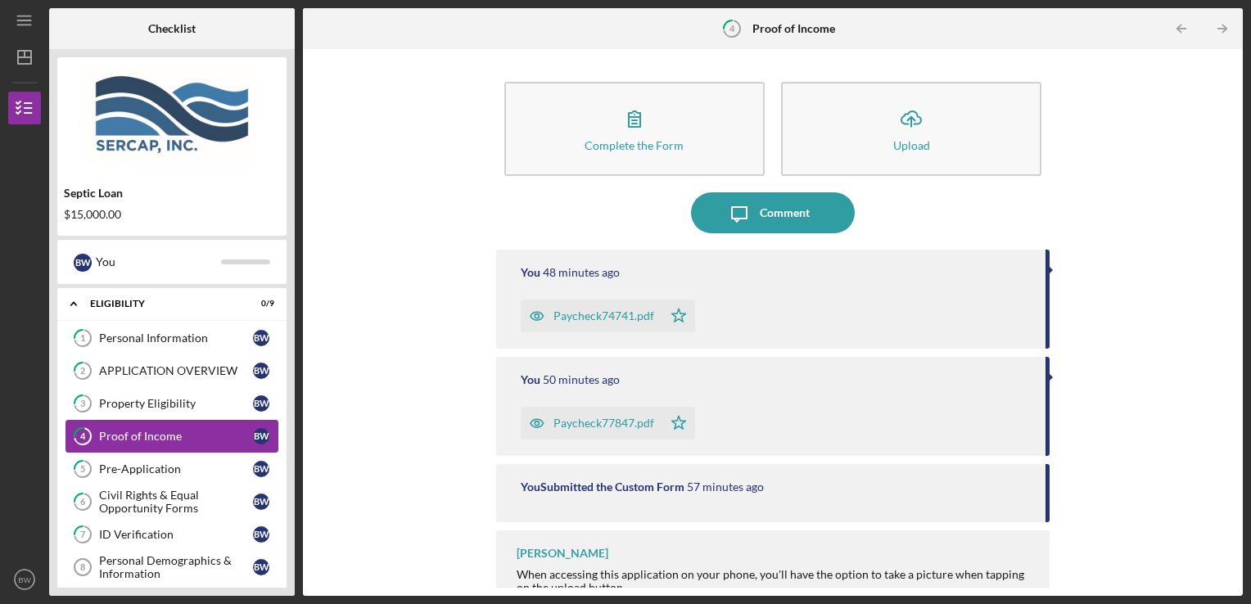
scroll to position [24, 0]
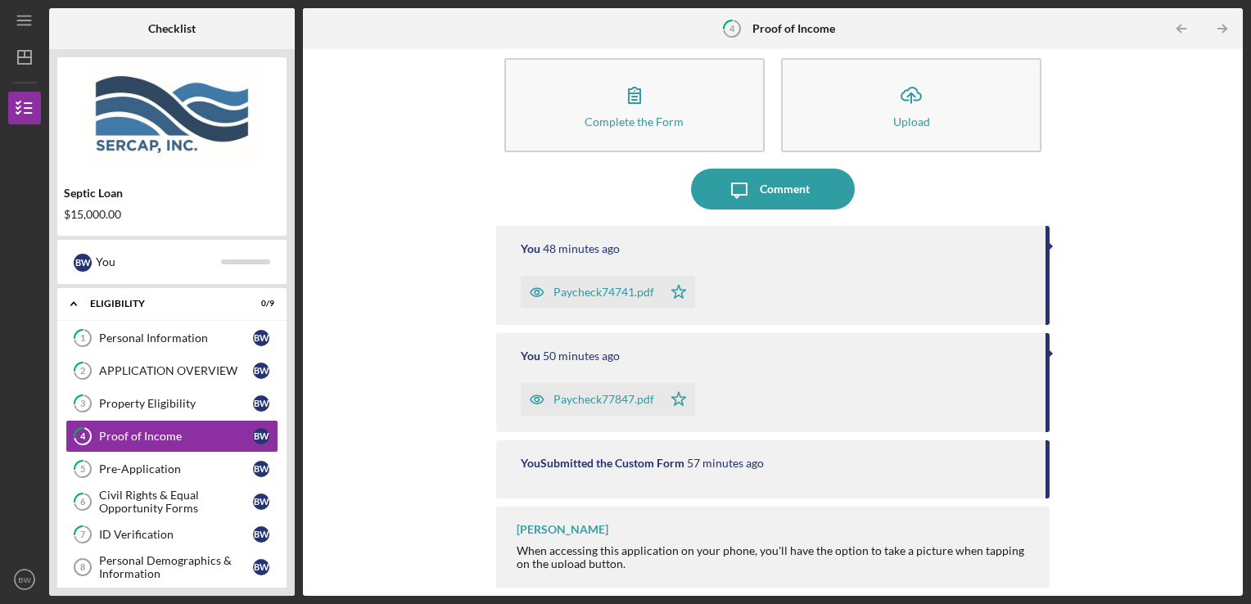
click at [1110, 228] on div "Complete the Form Form Icon/Upload Upload Icon/Message Comment You 48 minutes a…" at bounding box center [773, 322] width 924 height 531
click at [110, 471] on div "Pre-Application" at bounding box center [176, 469] width 154 height 13
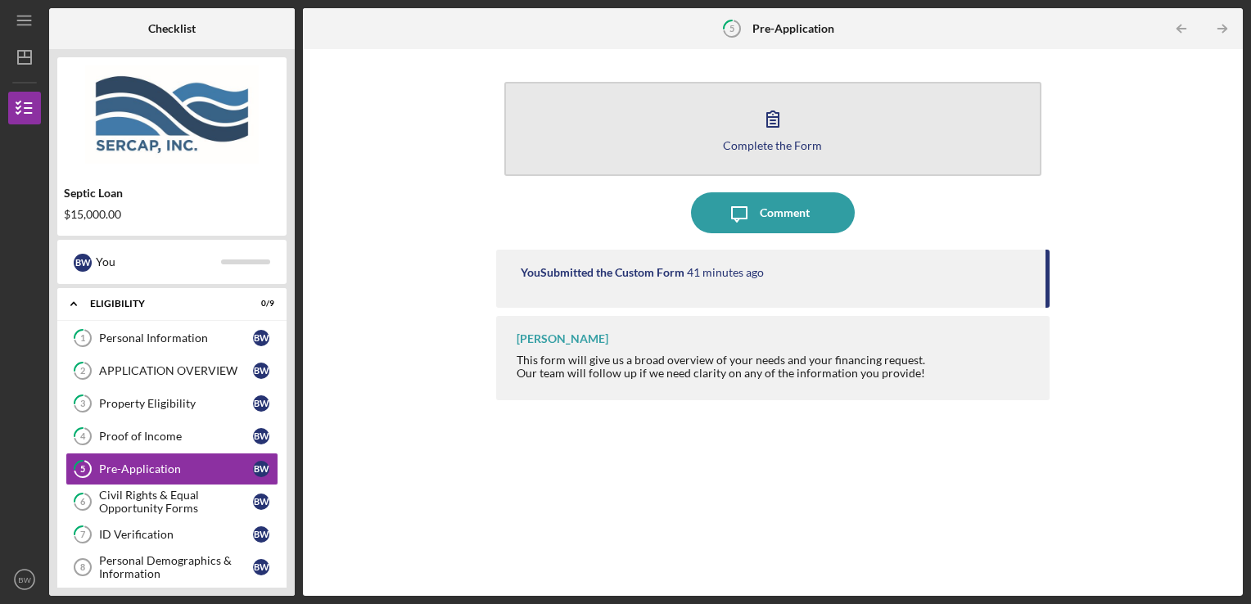
click at [904, 147] on button "Complete the Form Form" at bounding box center [773, 129] width 538 height 94
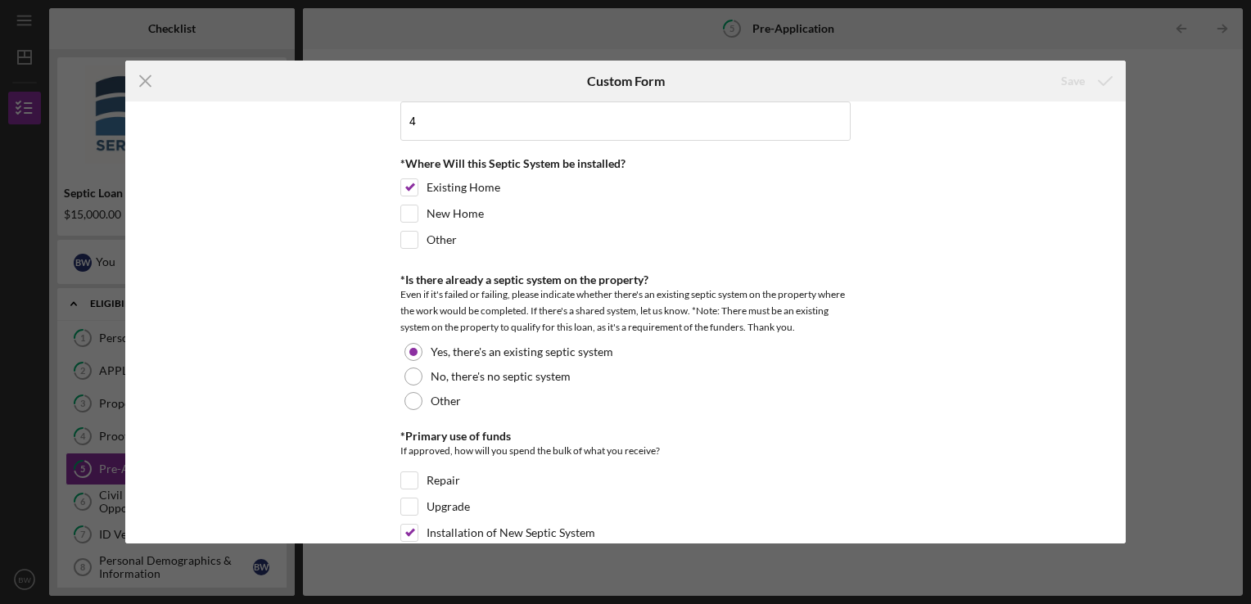
scroll to position [439, 0]
click at [455, 215] on label "New Home" at bounding box center [455, 210] width 57 height 16
click at [418, 215] on input "New Home" at bounding box center [409, 210] width 16 height 16
checkbox input "true"
click at [472, 187] on label "Existing Home" at bounding box center [464, 184] width 74 height 16
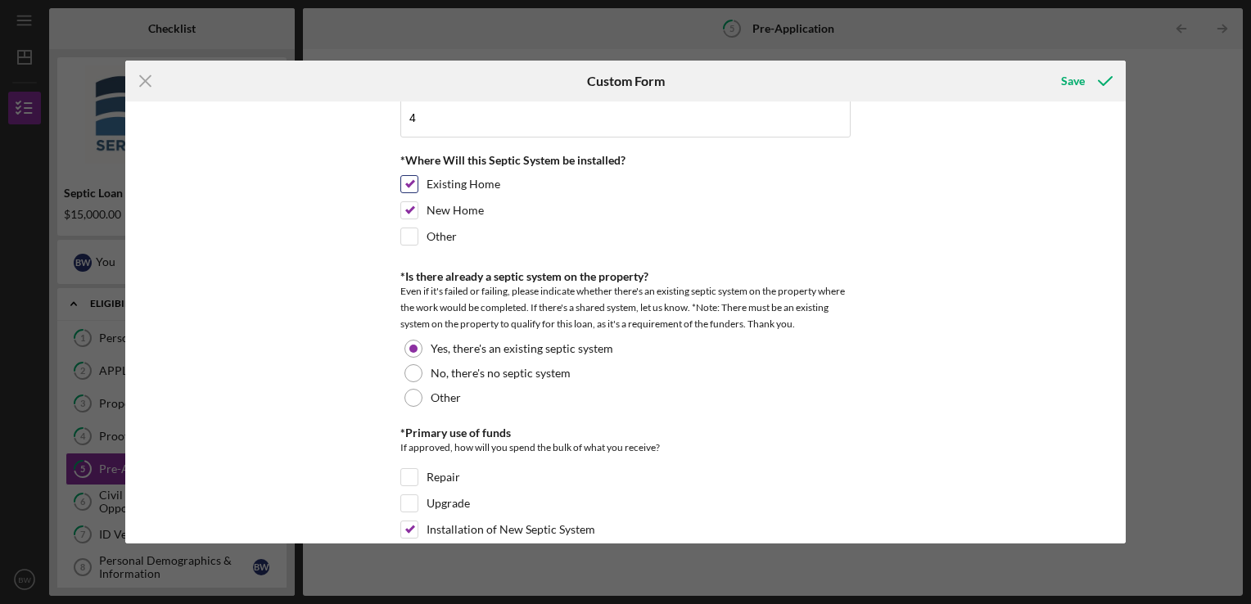
click at [418, 187] on input "Existing Home" at bounding box center [409, 184] width 16 height 16
click at [477, 187] on label "Existing Home" at bounding box center [464, 184] width 74 height 16
click at [418, 187] on input "Existing Home" at bounding box center [409, 184] width 16 height 16
checkbox input "true"
click at [472, 214] on label "New Home" at bounding box center [455, 210] width 57 height 16
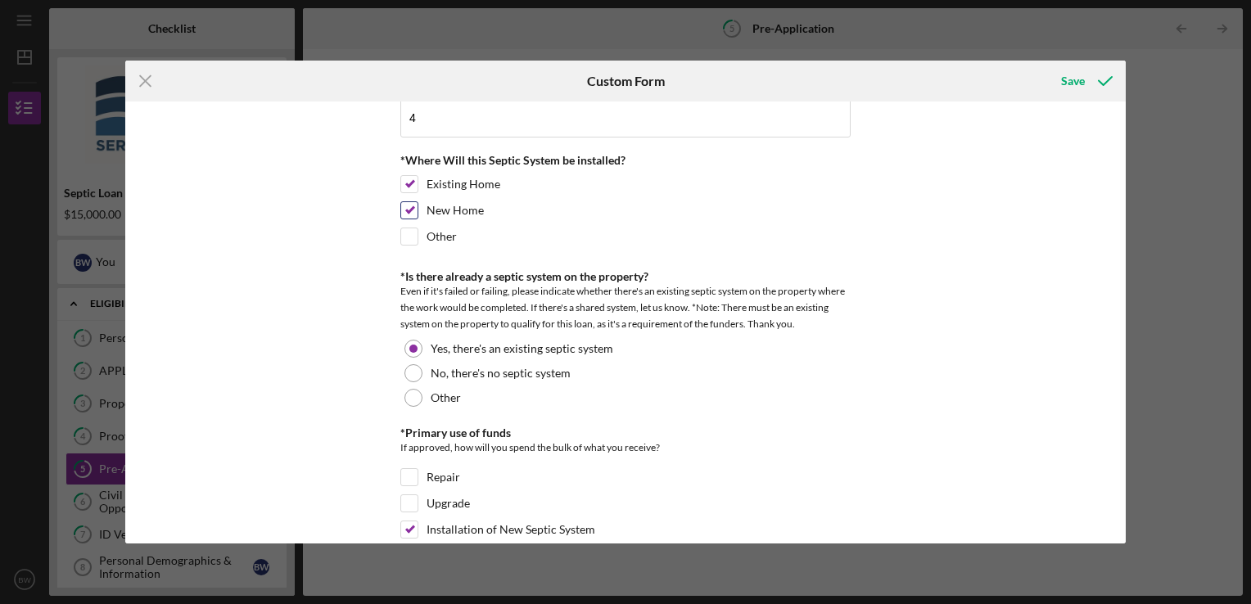
click at [418, 214] on input "New Home" at bounding box center [409, 210] width 16 height 16
checkbox input "false"
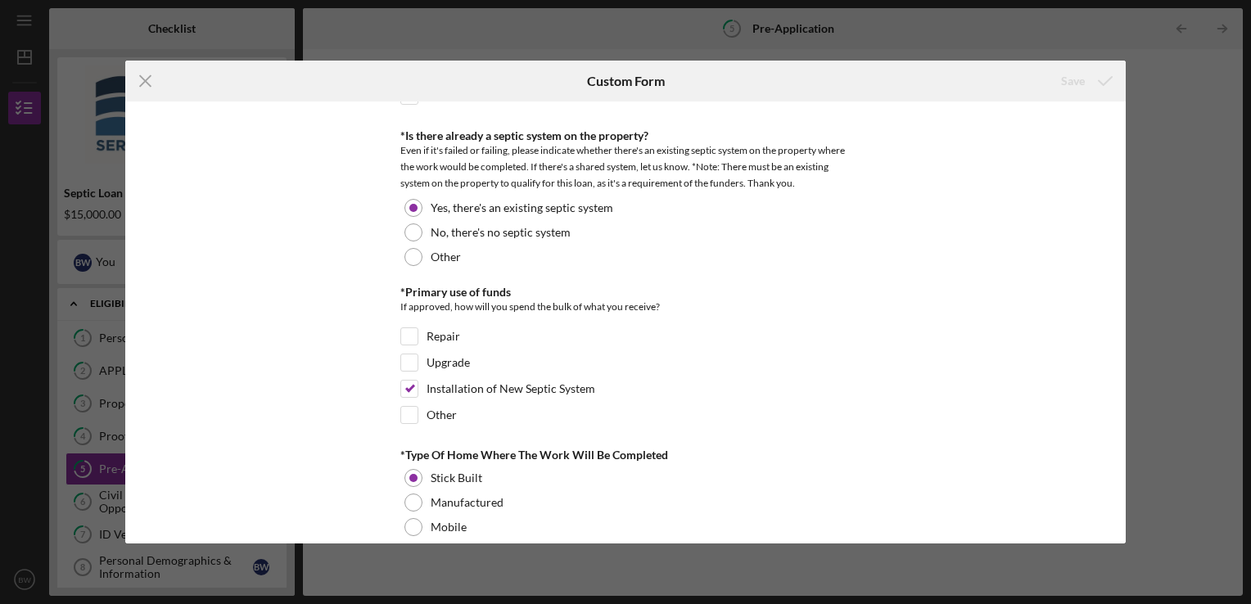
scroll to position [600, 0]
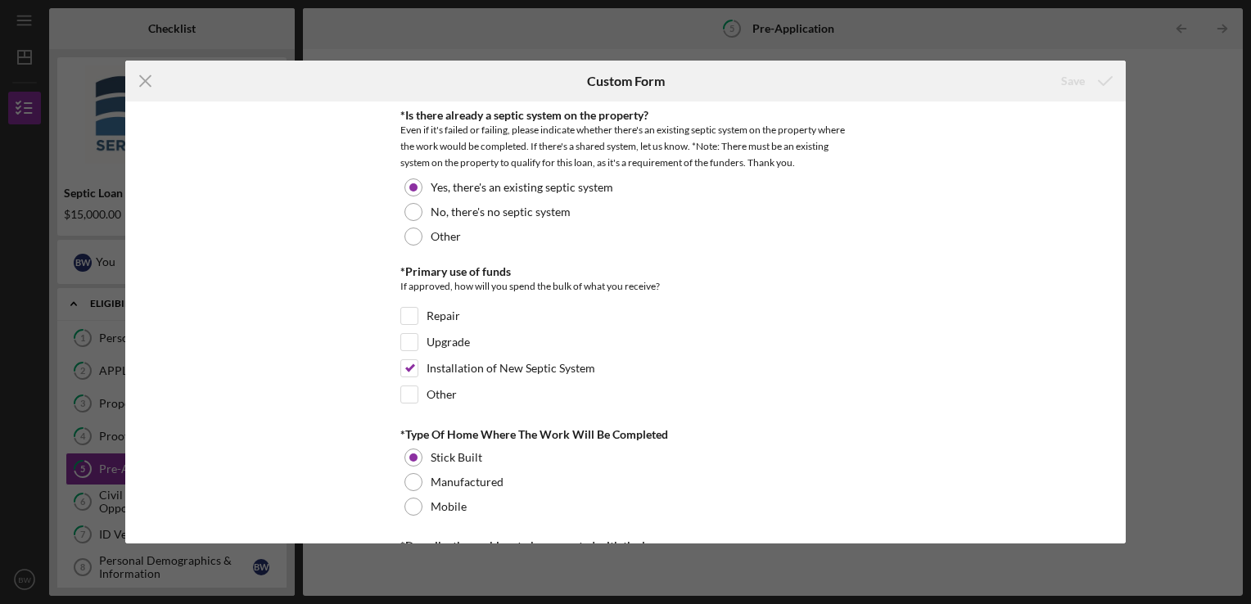
click at [886, 390] on div "*How did you hear about us? google *Number of Owners If it is just you, please …" at bounding box center [625, 323] width 1001 height 442
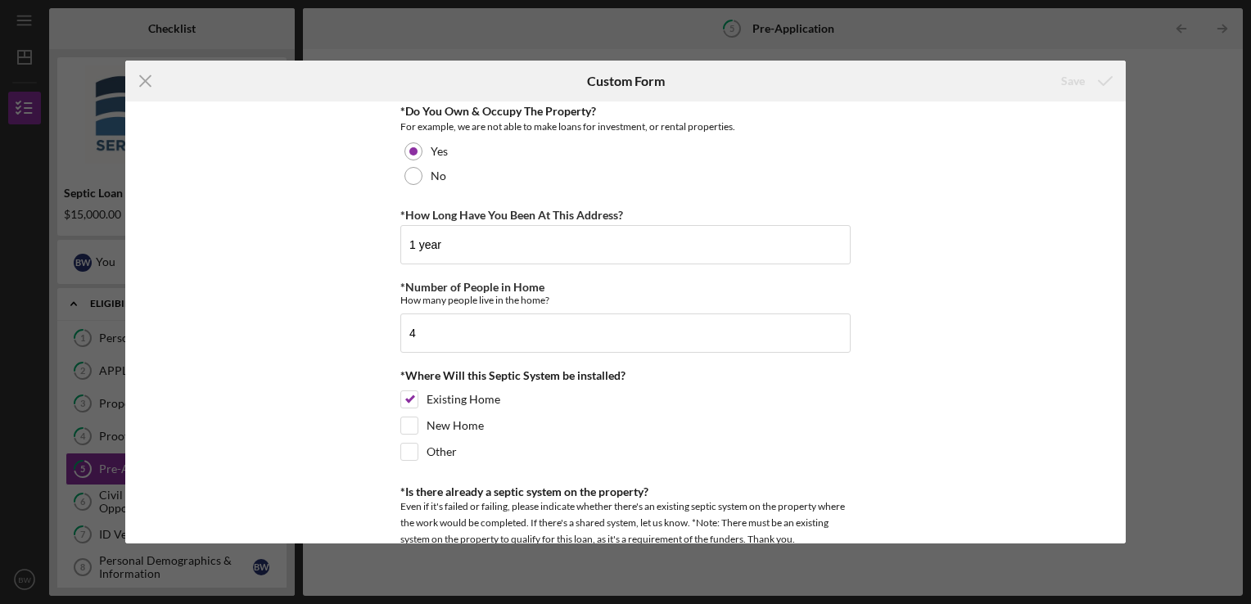
scroll to position [227, 0]
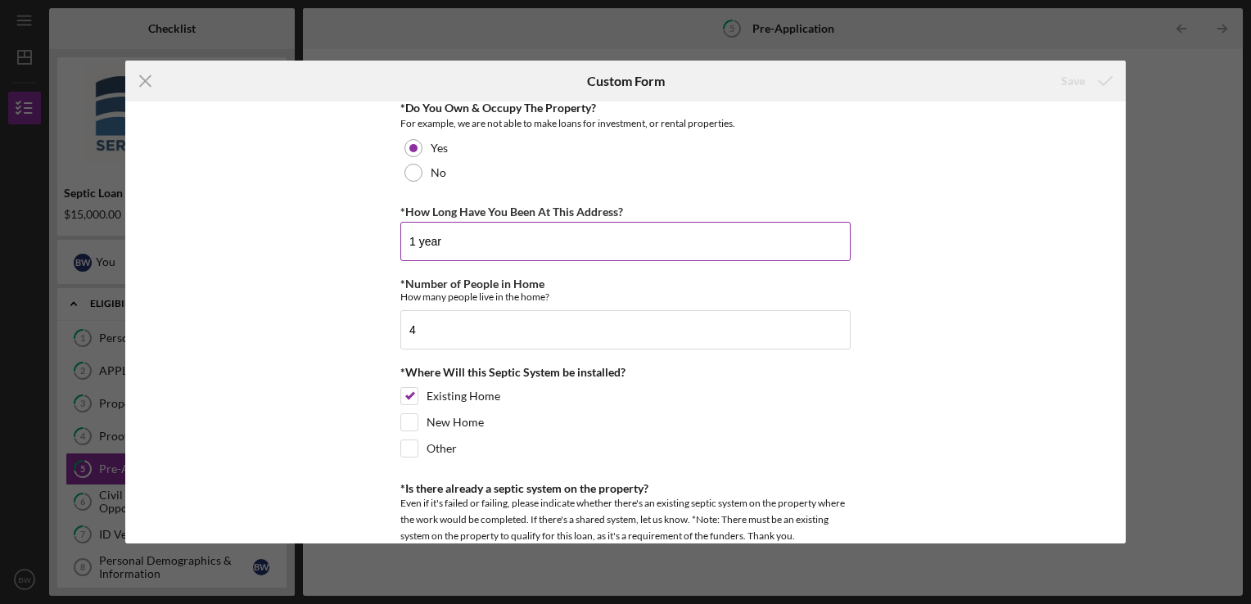
click at [820, 246] on input "1 year" at bounding box center [625, 241] width 450 height 39
type input "1"
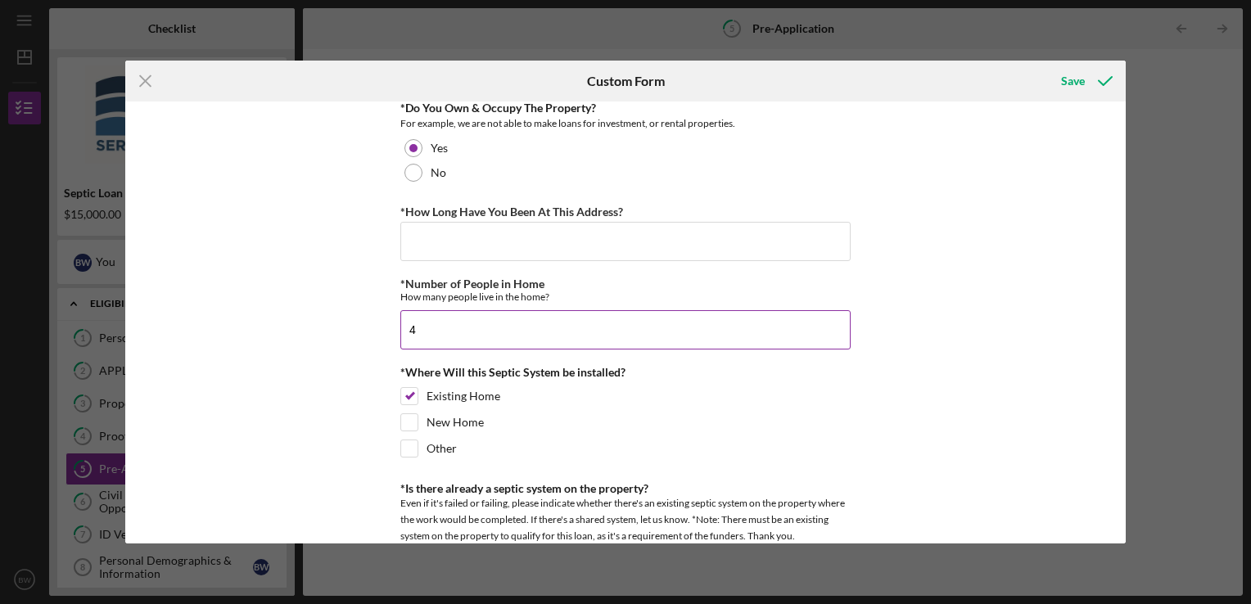
click at [770, 332] on input "4" at bounding box center [625, 329] width 450 height 39
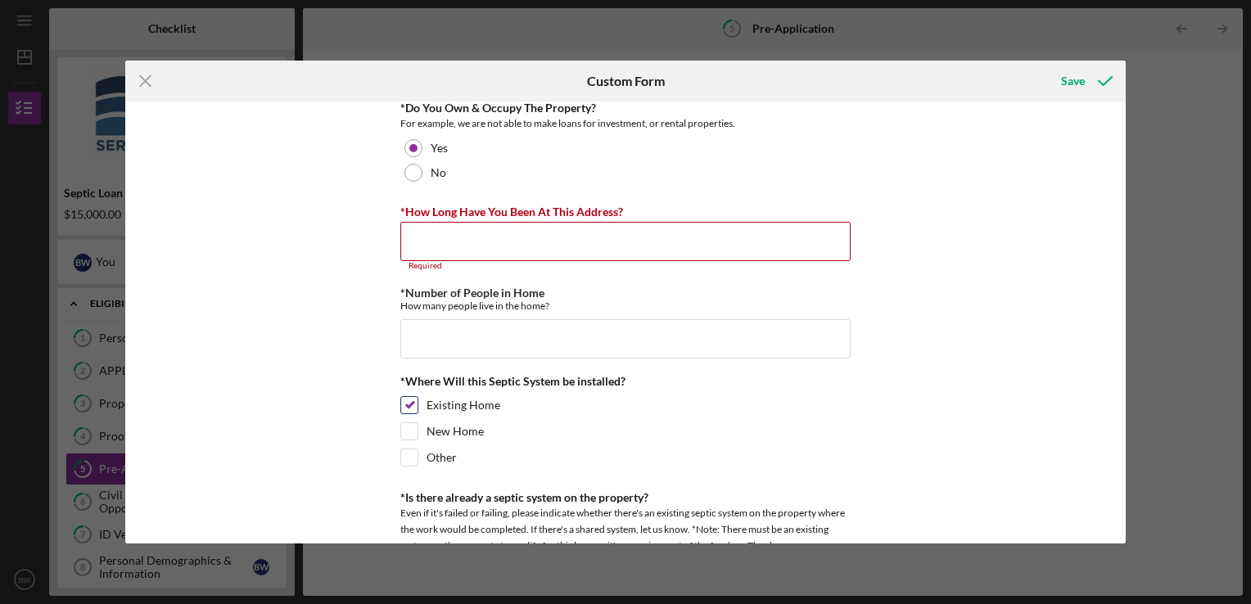
click at [481, 409] on label "Existing Home" at bounding box center [464, 405] width 74 height 16
click at [418, 409] on input "Existing Home" at bounding box center [409, 405] width 16 height 16
checkbox input "false"
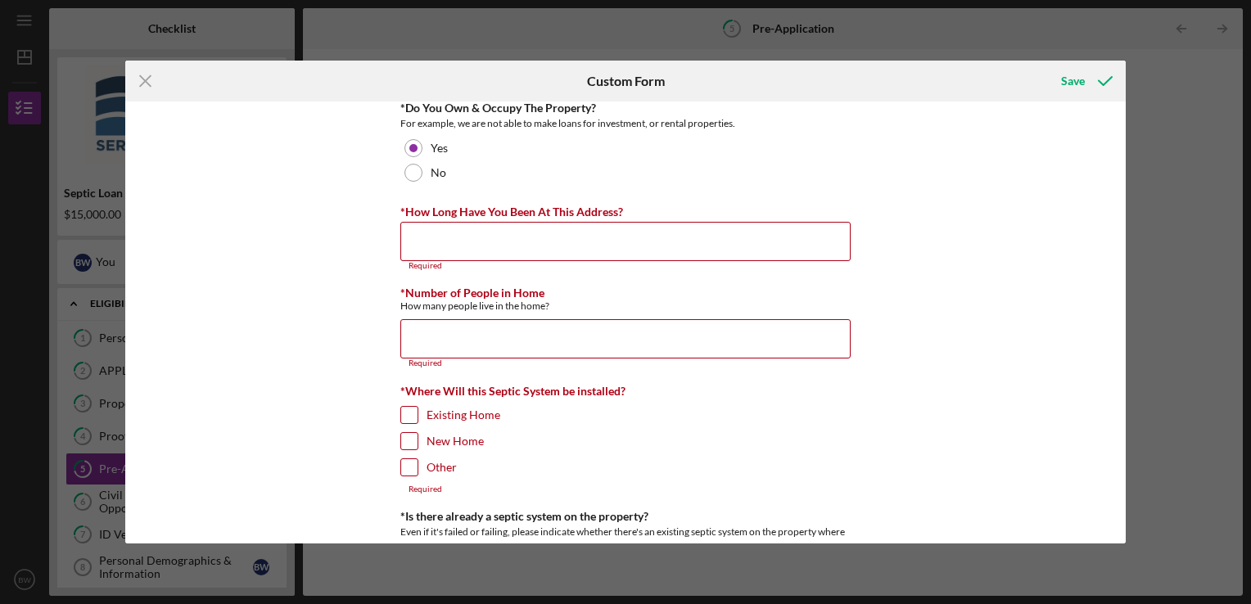
click at [475, 442] on label "New Home" at bounding box center [455, 441] width 57 height 16
click at [418, 442] on input "New Home" at bounding box center [409, 441] width 16 height 16
checkbox input "true"
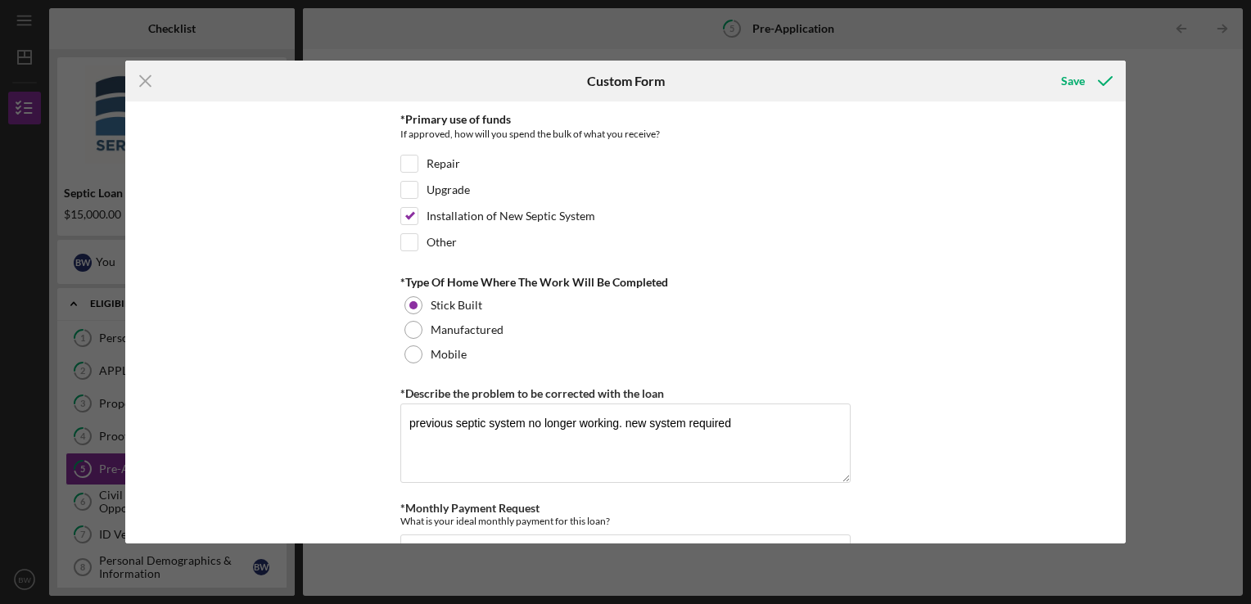
scroll to position [785, 0]
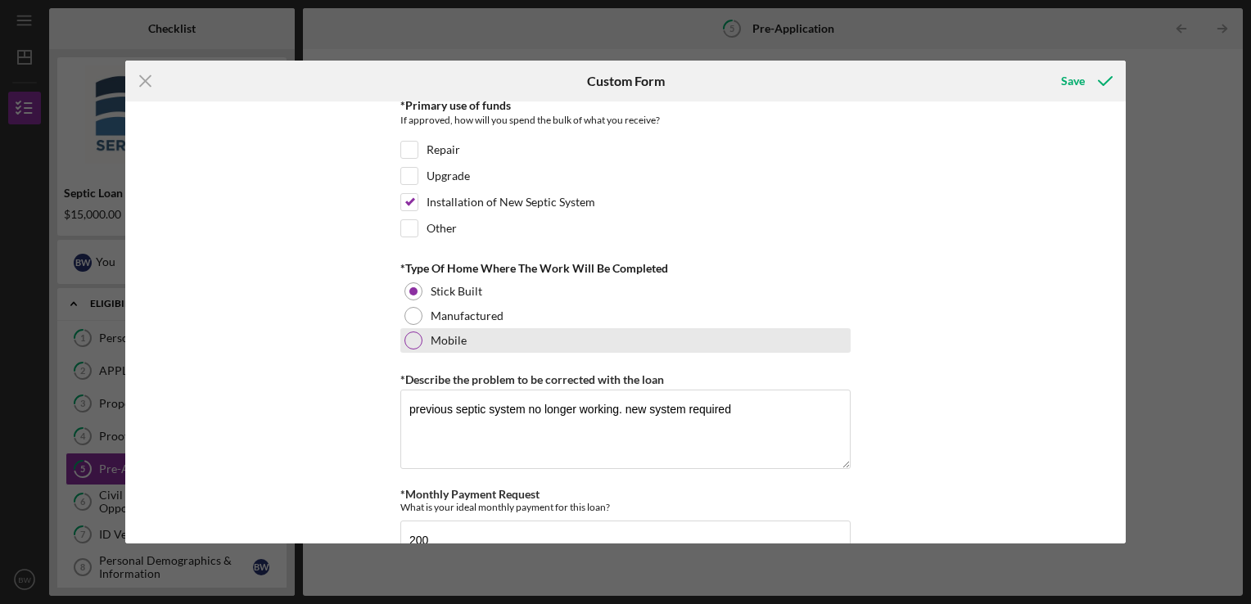
click at [404, 335] on div at bounding box center [413, 341] width 18 height 18
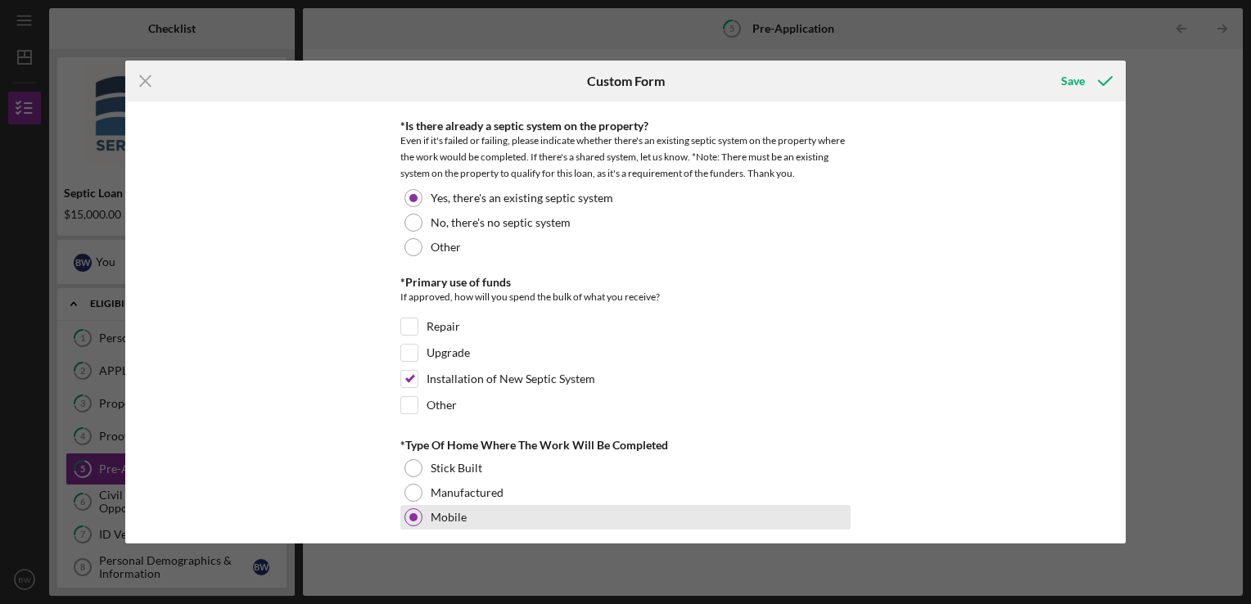
scroll to position [597, 0]
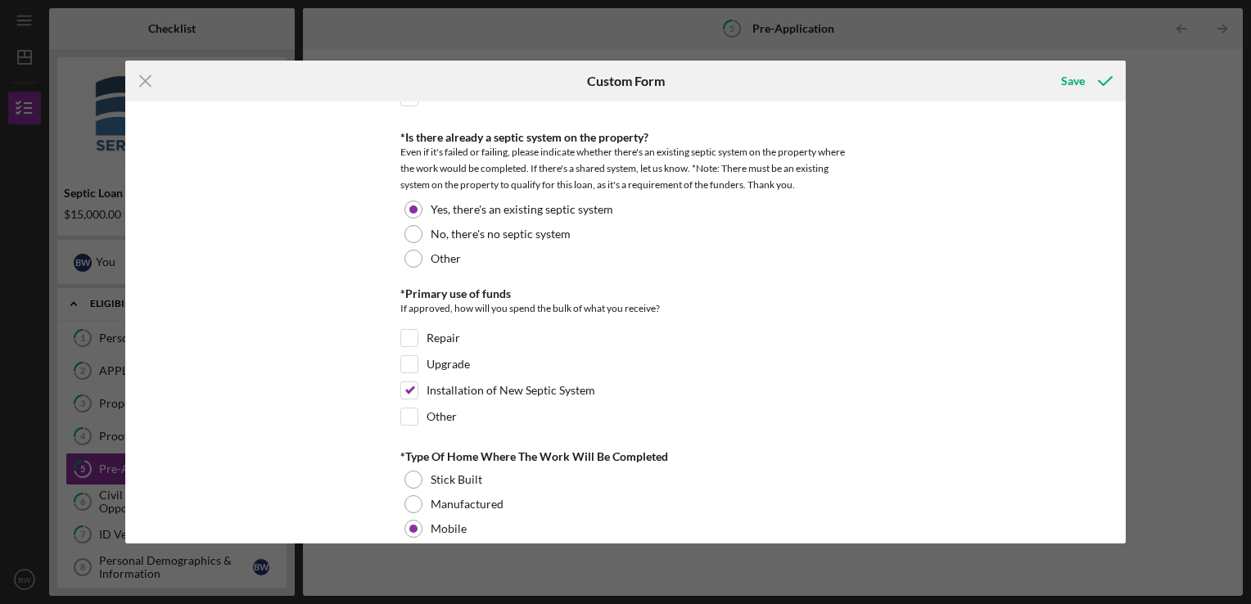
click at [318, 390] on div "*How did you hear about us? google *Number of Owners If it is just you, please …" at bounding box center [625, 323] width 1001 height 442
click at [318, 404] on div "*How did you hear about us? google *Number of Owners If it is just you, please …" at bounding box center [625, 323] width 1001 height 442
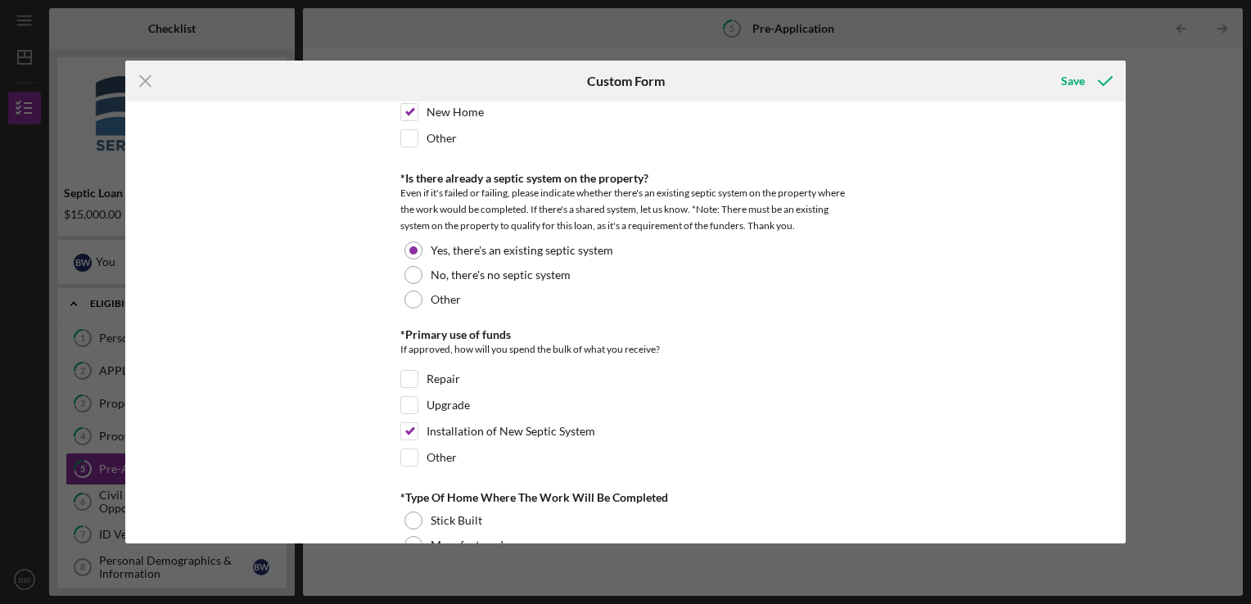
click at [315, 373] on div "*How did you hear about us? google *Number of Owners If it is just you, please …" at bounding box center [625, 323] width 1001 height 442
click at [314, 389] on div "*How did you hear about us? google *Number of Owners If it is just you, please …" at bounding box center [625, 323] width 1001 height 442
click at [313, 405] on div "*How did you hear about us? google *Number of Owners If it is just you, please …" at bounding box center [625, 323] width 1001 height 442
click at [311, 420] on div "*How did you hear about us? google *Number of Owners If it is just you, please …" at bounding box center [625, 323] width 1001 height 442
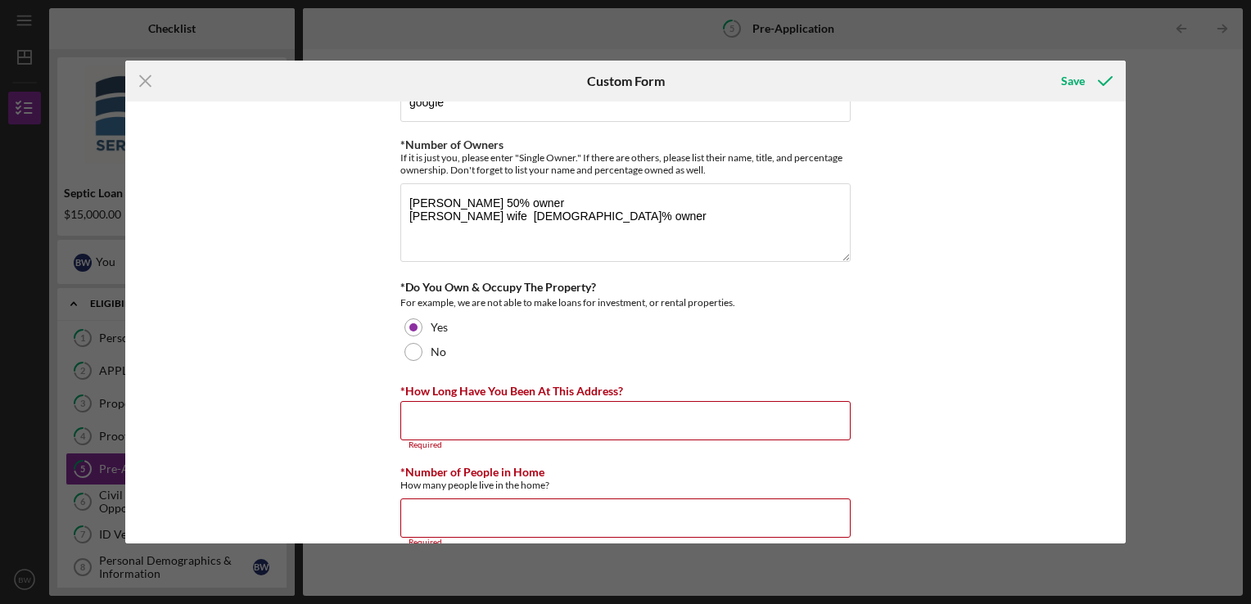
scroll to position [0, 0]
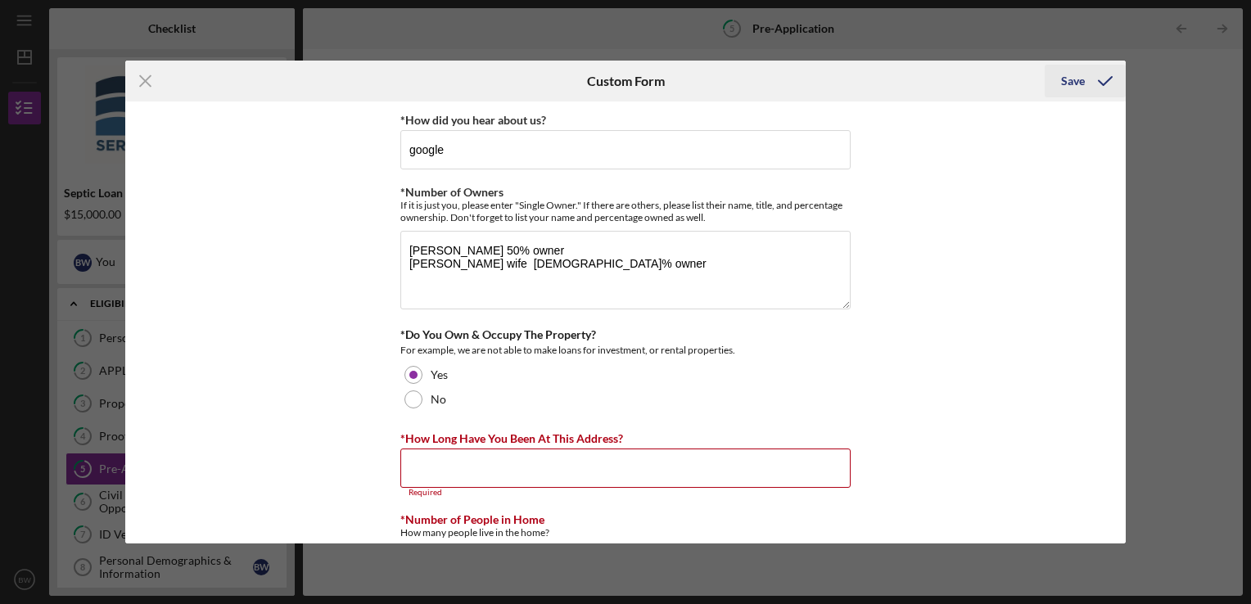
click at [1076, 85] on div "Save" at bounding box center [1073, 81] width 24 height 33
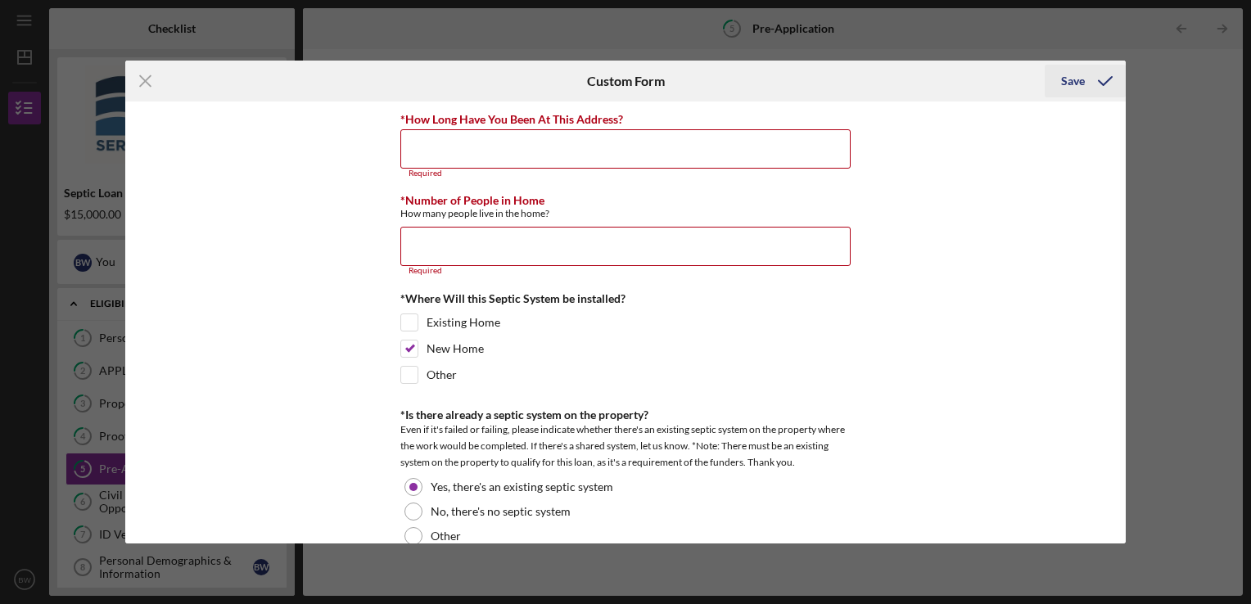
scroll to position [326, 0]
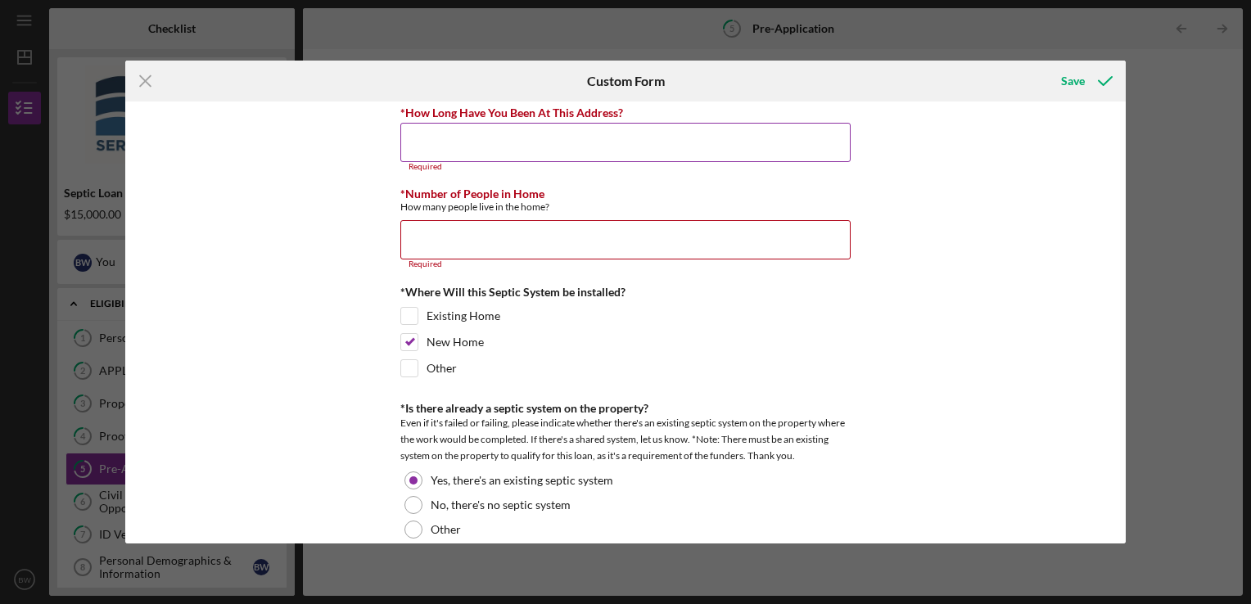
click at [818, 137] on input "*How Long Have You Been At This Address?" at bounding box center [625, 142] width 450 height 39
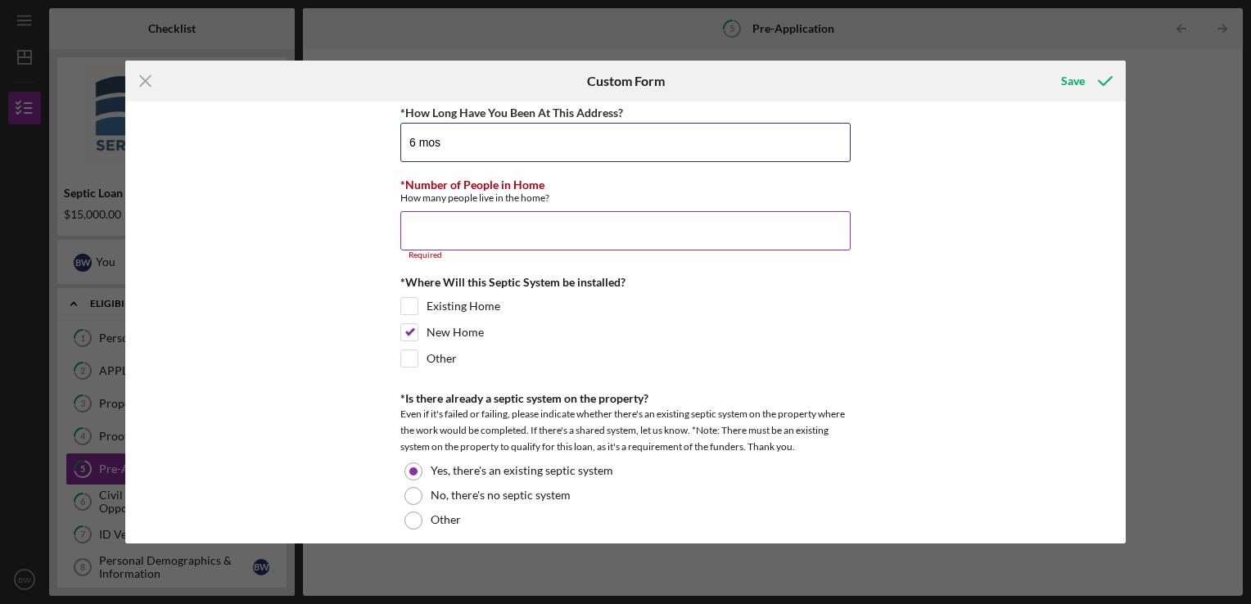
type input "6 mos"
click at [684, 232] on input "*Number of People in Home" at bounding box center [625, 230] width 450 height 39
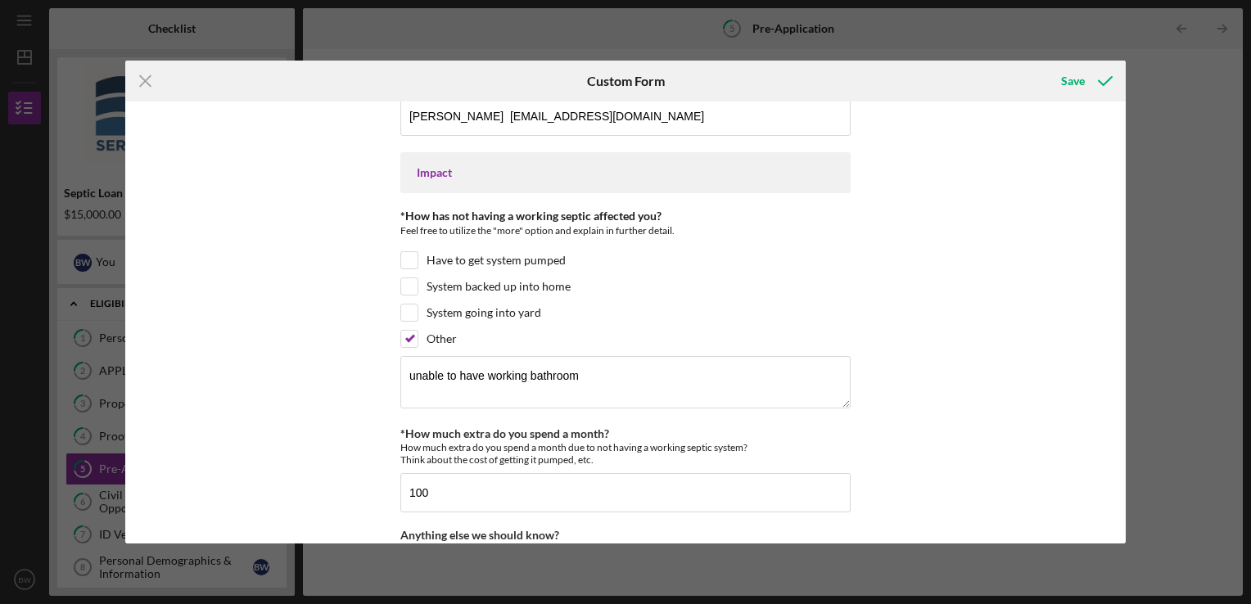
scroll to position [1421, 0]
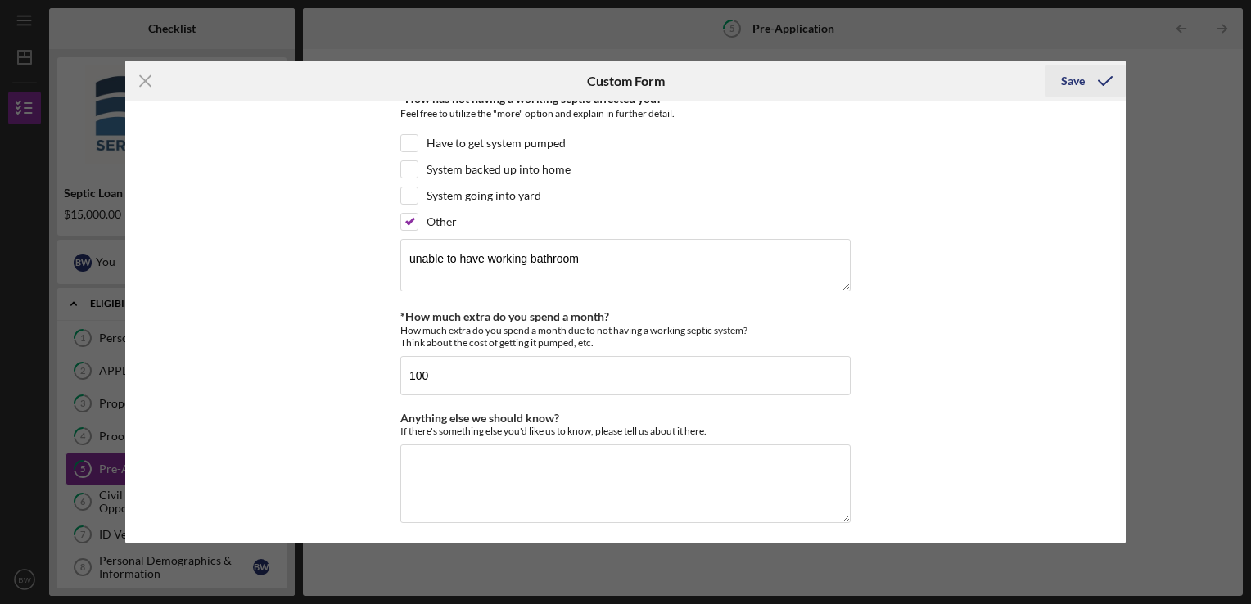
type input "4"
click at [1086, 96] on icon "submit" at bounding box center [1105, 81] width 41 height 41
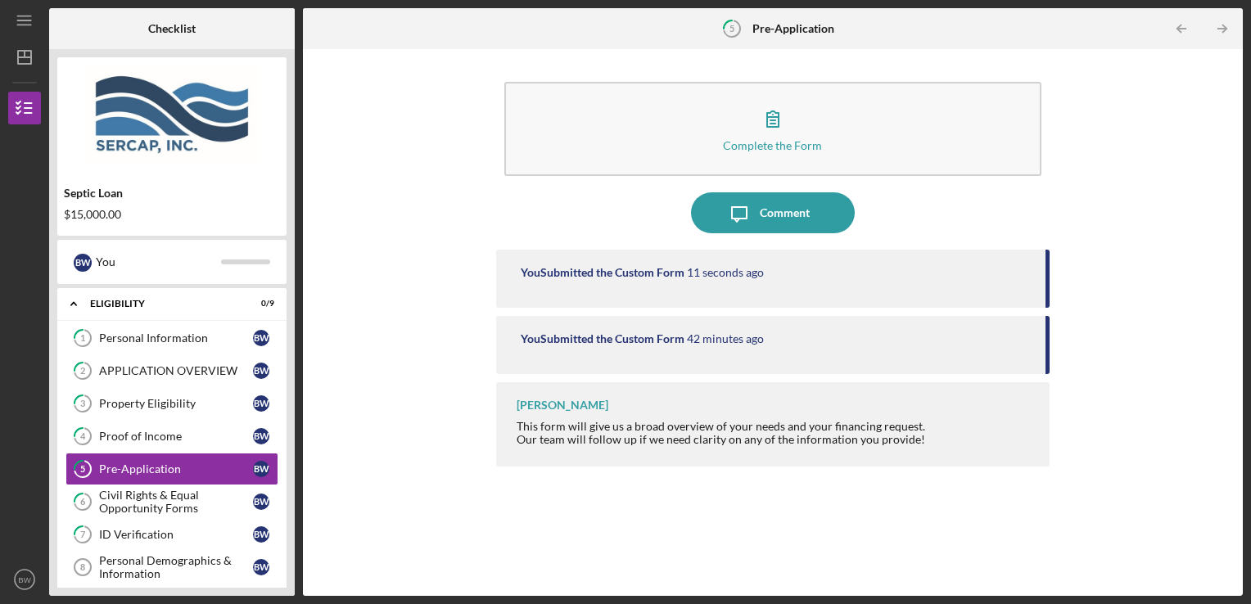
click at [900, 531] on div "You Submitted the Custom Form 11 seconds ago You Submitted the Custom Form 42 m…" at bounding box center [773, 411] width 554 height 322
click at [25, 581] on text "BW" at bounding box center [24, 580] width 13 height 9
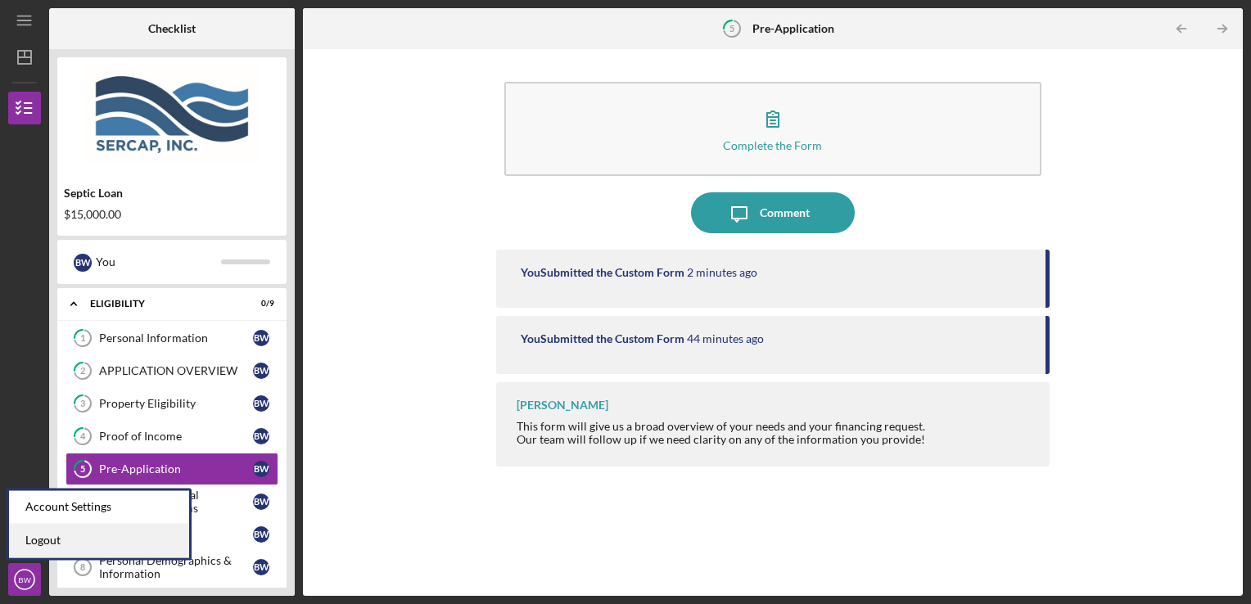
click at [29, 538] on link "Logout" at bounding box center [99, 541] width 180 height 34
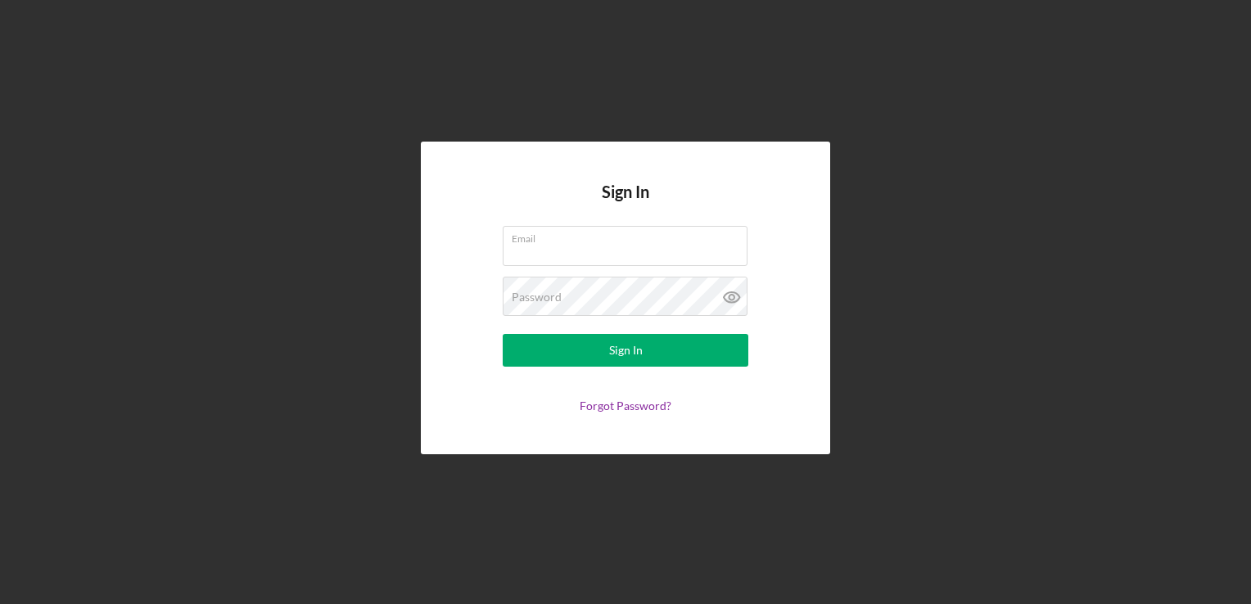
type input "[EMAIL_ADDRESS][DOMAIN_NAME]"
